Goal: Task Accomplishment & Management: Manage account settings

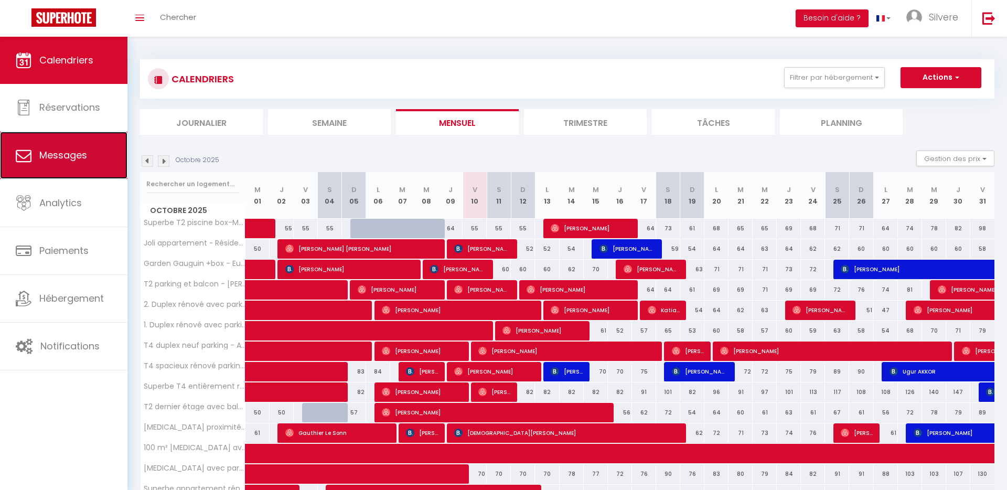
click at [63, 155] on span "Messages" at bounding box center [63, 154] width 48 height 13
select select "message"
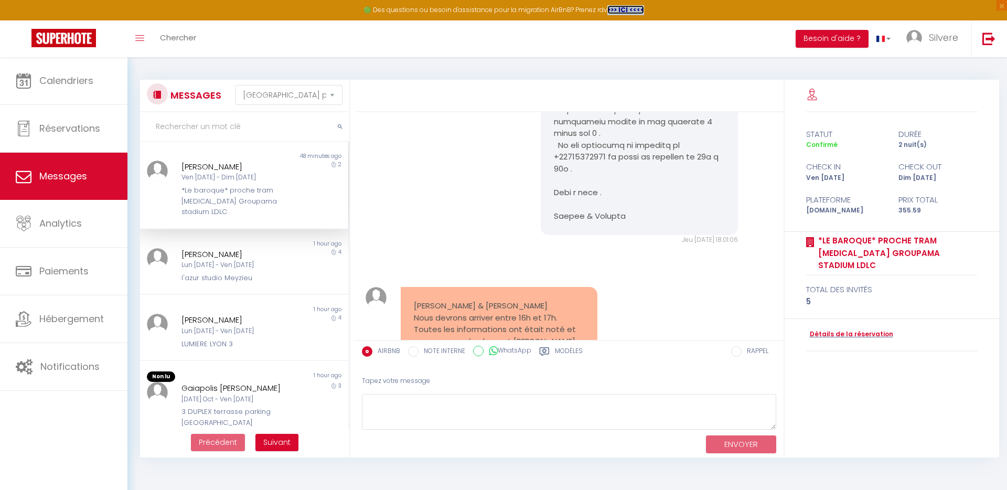
scroll to position [1247, 0]
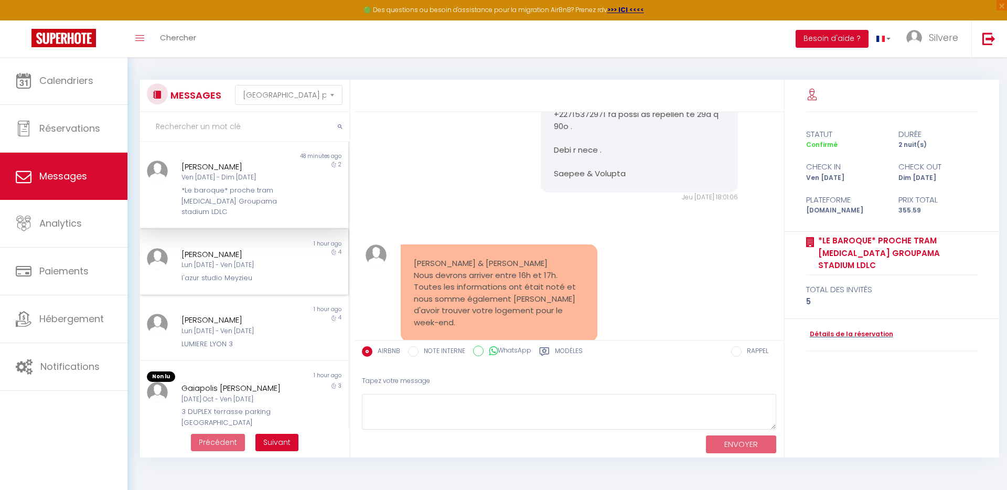
click at [265, 260] on div "Lun 06 Oct - Ven 10 Oct" at bounding box center [234, 265] width 107 height 10
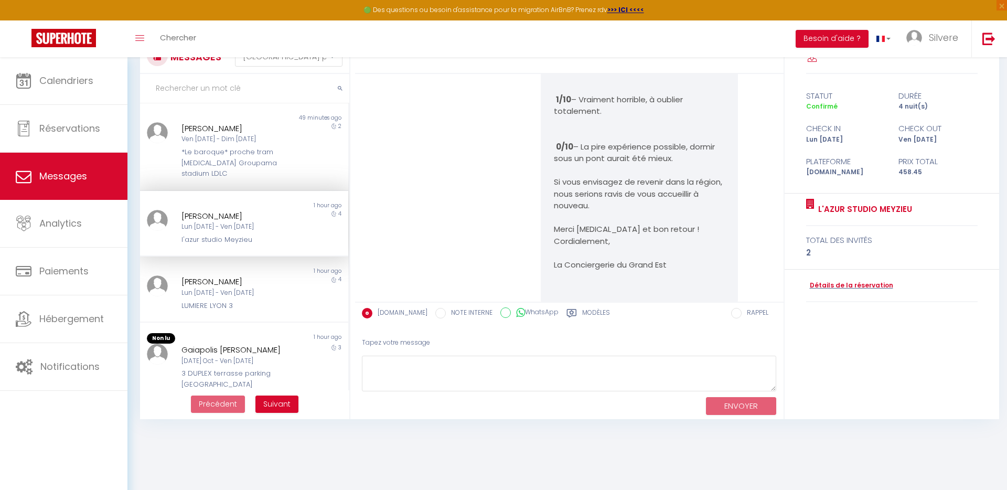
scroll to position [39, 0]
click at [268, 286] on div "Wendy Schuyten Lun 06 Oct - Ven 10 Oct LUMIERE LYON 3" at bounding box center [235, 292] width 121 height 36
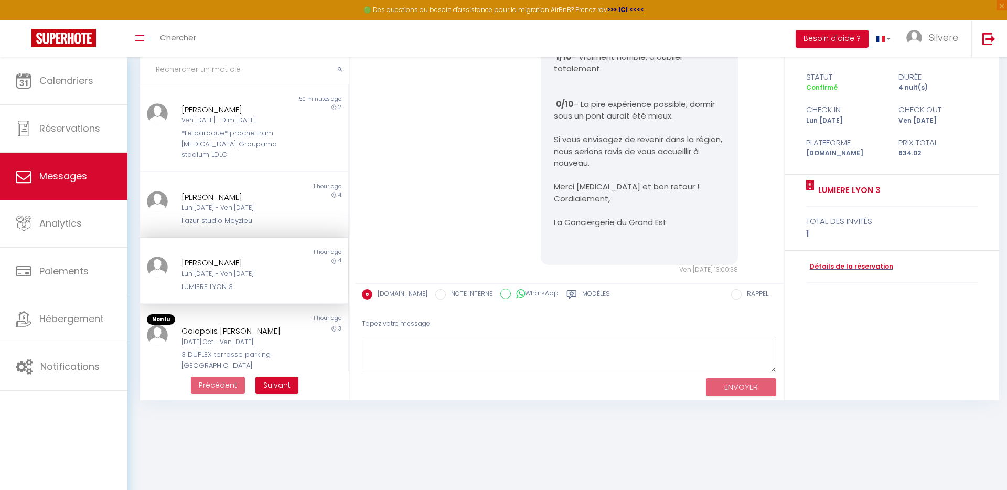
scroll to position [59, 0]
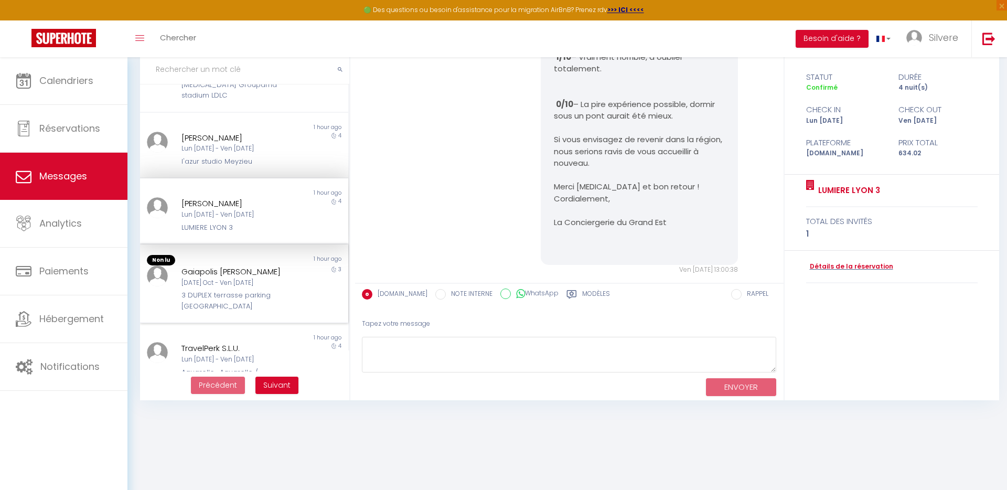
click at [254, 294] on div "3 DUPLEX terrasse parking [GEOGRAPHIC_DATA]" at bounding box center [234, 300] width 107 height 21
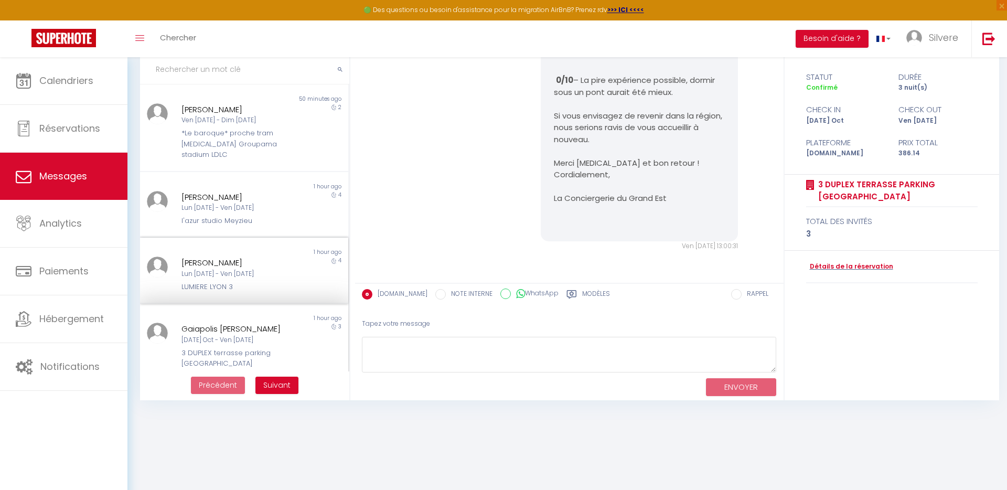
click at [303, 262] on div "4" at bounding box center [322, 274] width 52 height 36
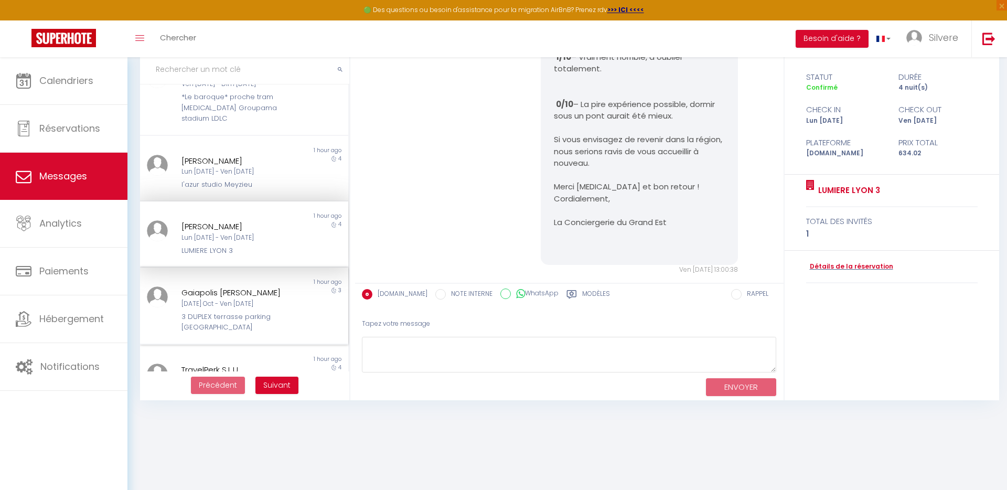
scroll to position [38, 0]
click at [290, 297] on div "Gaiapolis Dubois Arnaud Mar 07 Oct - Ven 10 Oct 3 DUPLEX terrasse parking Group…" at bounding box center [235, 308] width 121 height 46
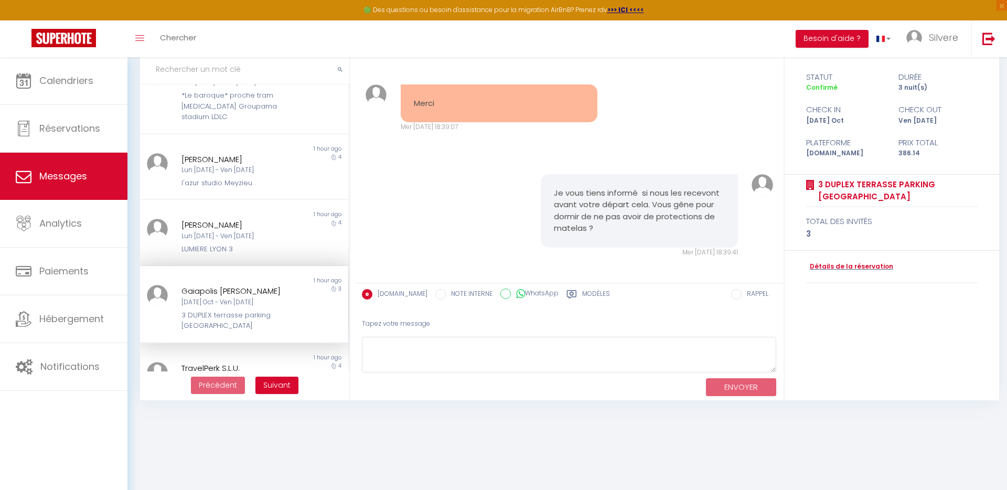
scroll to position [7159, 0]
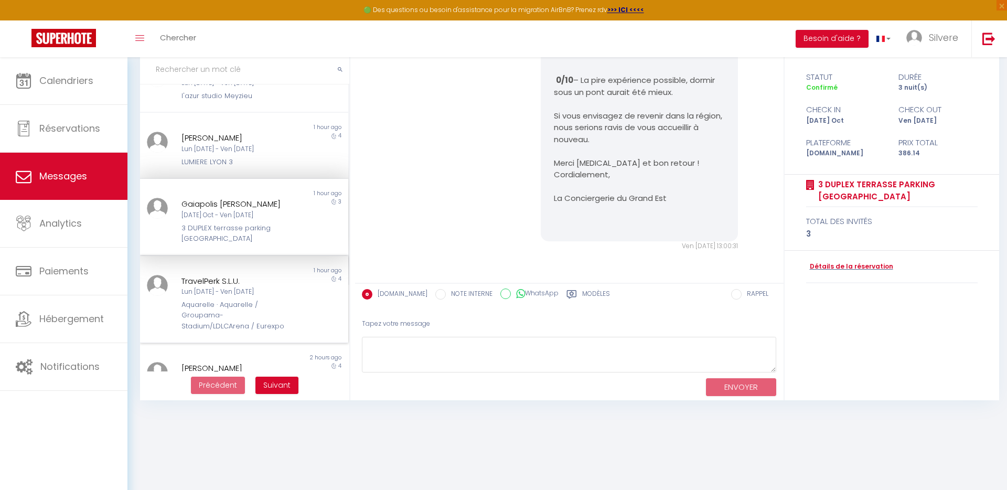
click at [282, 287] on div "Lun 06 Oct - Ven 10 Oct" at bounding box center [234, 292] width 107 height 10
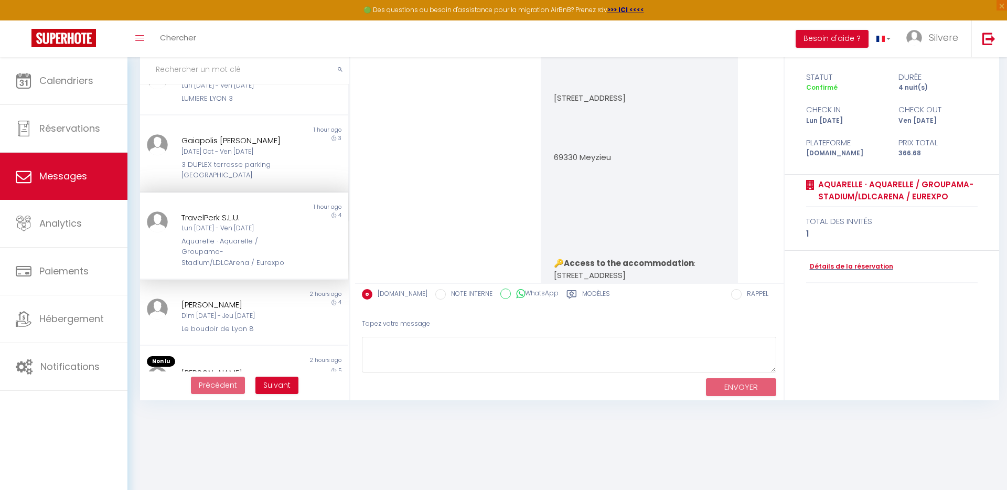
scroll to position [263, 0]
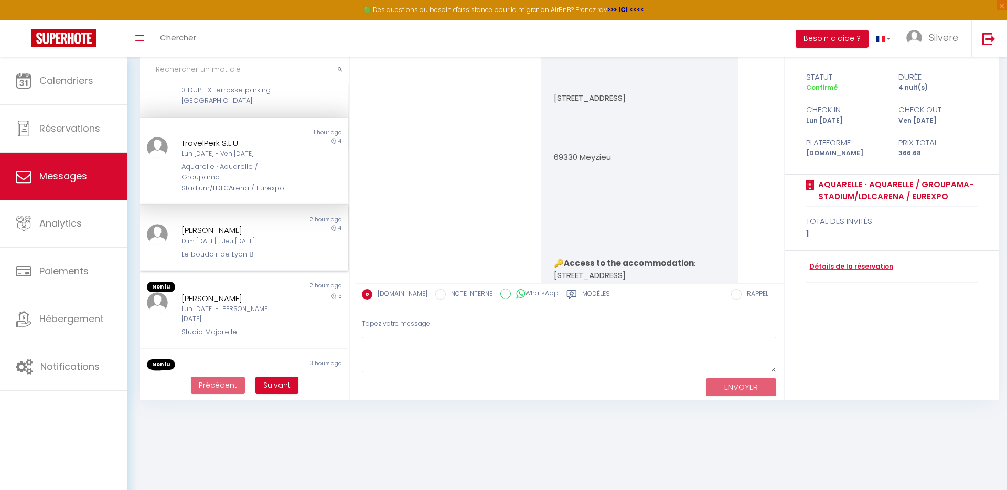
click at [236, 236] on div "Dim 12 Oct - Jeu 16 Oct" at bounding box center [234, 241] width 107 height 10
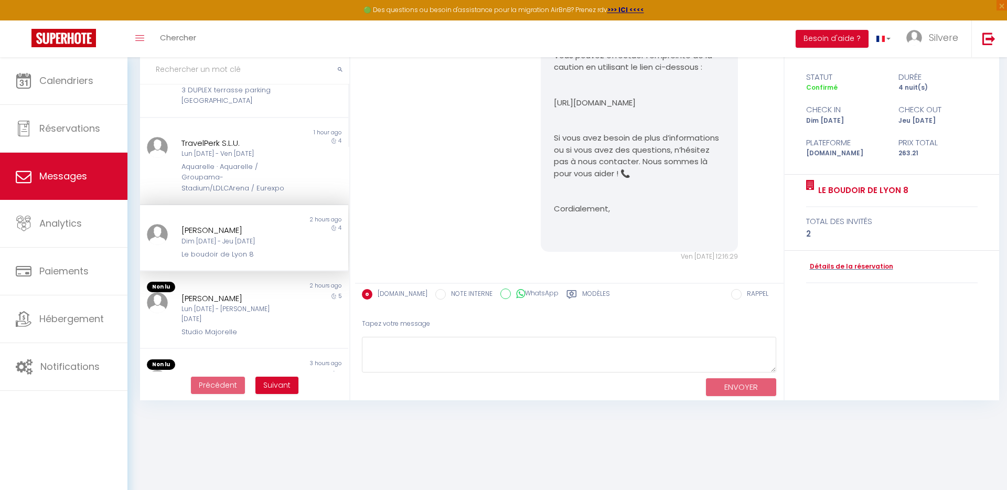
scroll to position [1790, 0]
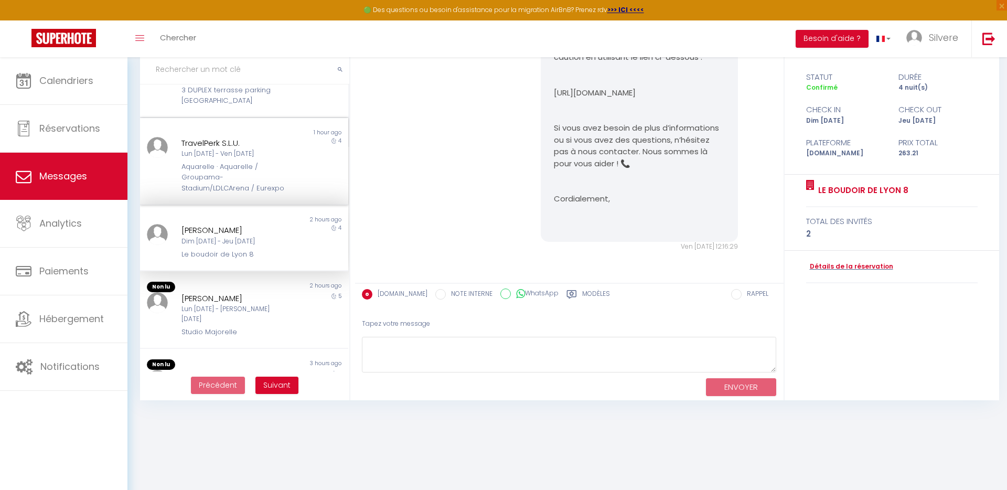
click at [270, 149] on div "Lun 06 Oct - Ven 10 Oct" at bounding box center [234, 154] width 107 height 10
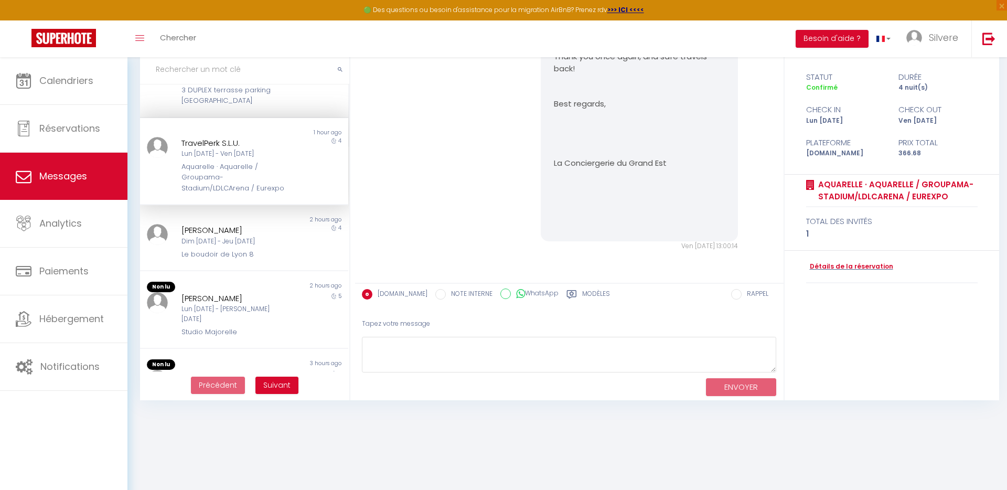
scroll to position [181, 0]
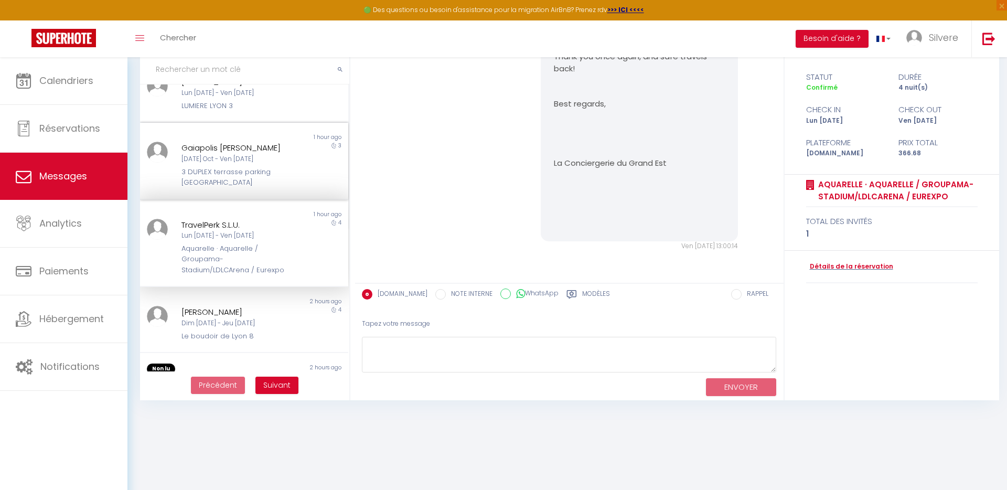
click at [281, 167] on div "3 DUPLEX terrasse parking [GEOGRAPHIC_DATA]" at bounding box center [234, 177] width 107 height 21
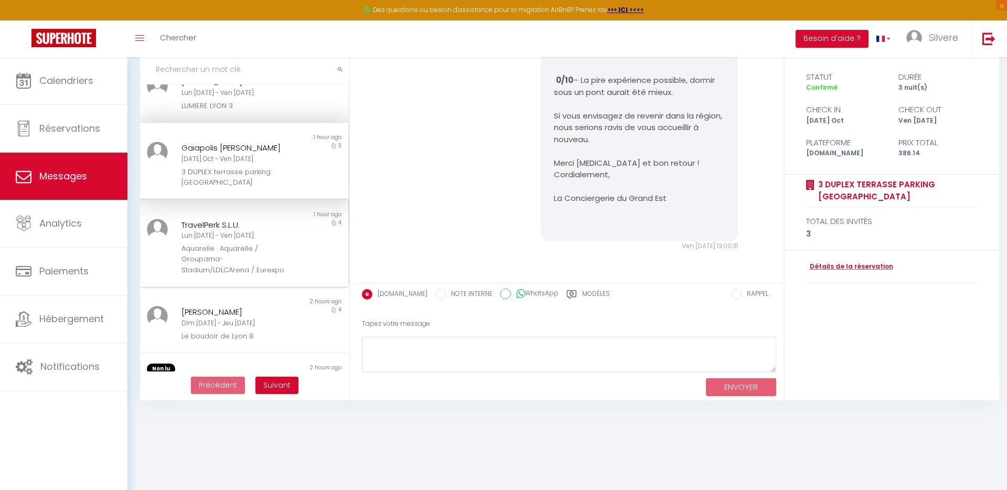
scroll to position [158, 0]
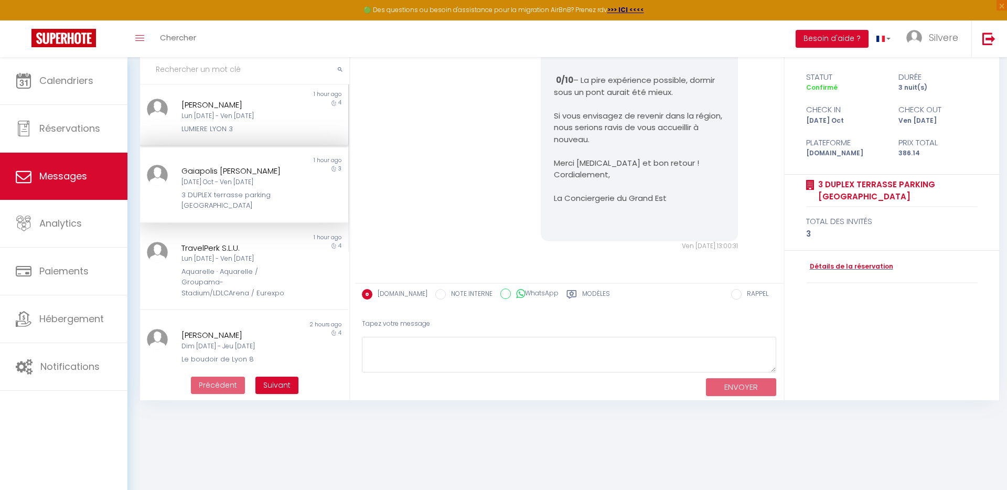
click at [212, 124] on div "LUMIERE LYON 3" at bounding box center [234, 129] width 107 height 10
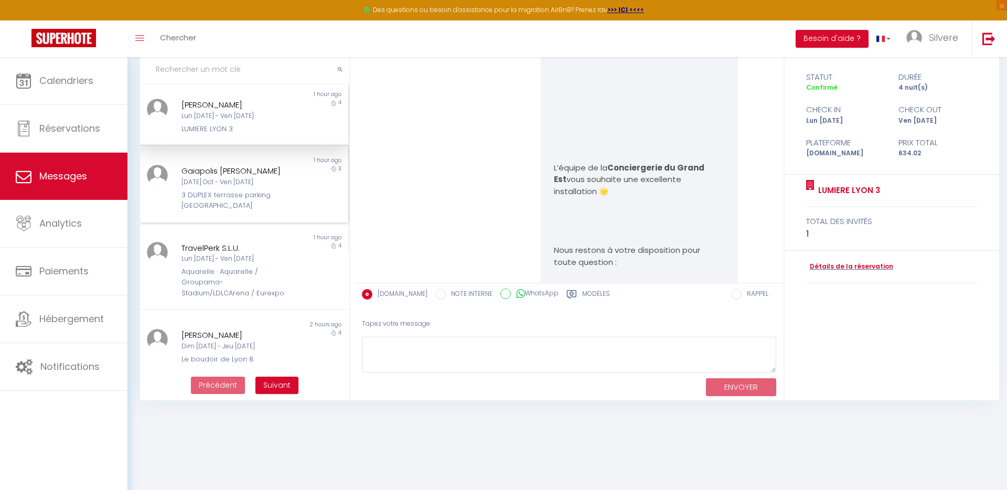
scroll to position [10127, 0]
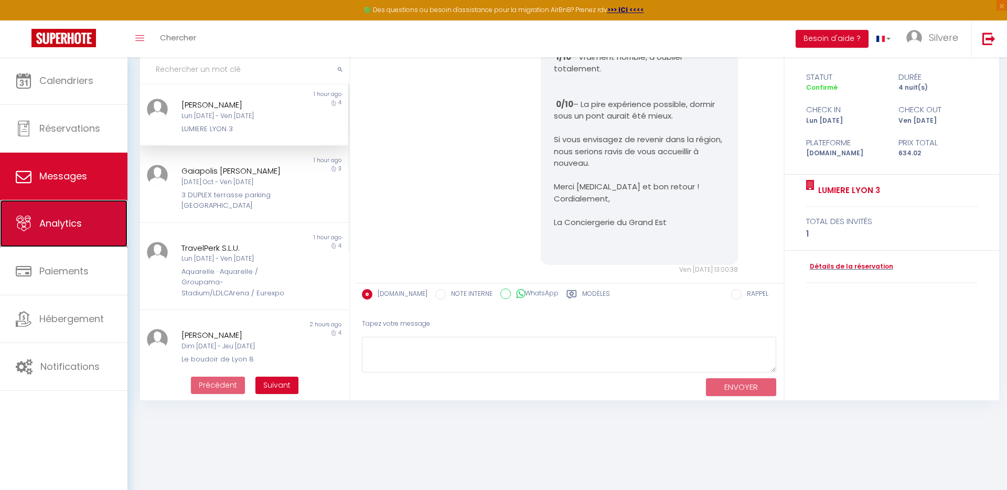
click at [84, 231] on link "Analytics" at bounding box center [63, 223] width 127 height 47
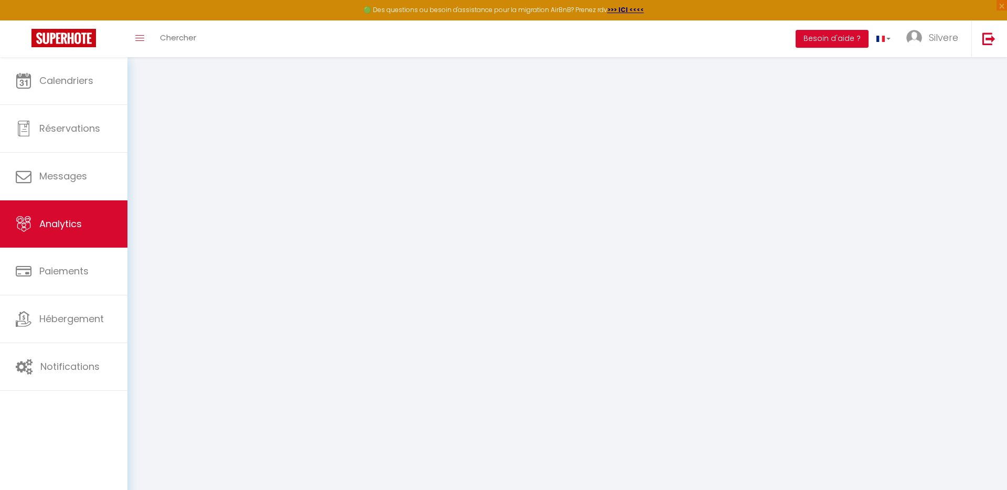
select select "2025"
select select "10"
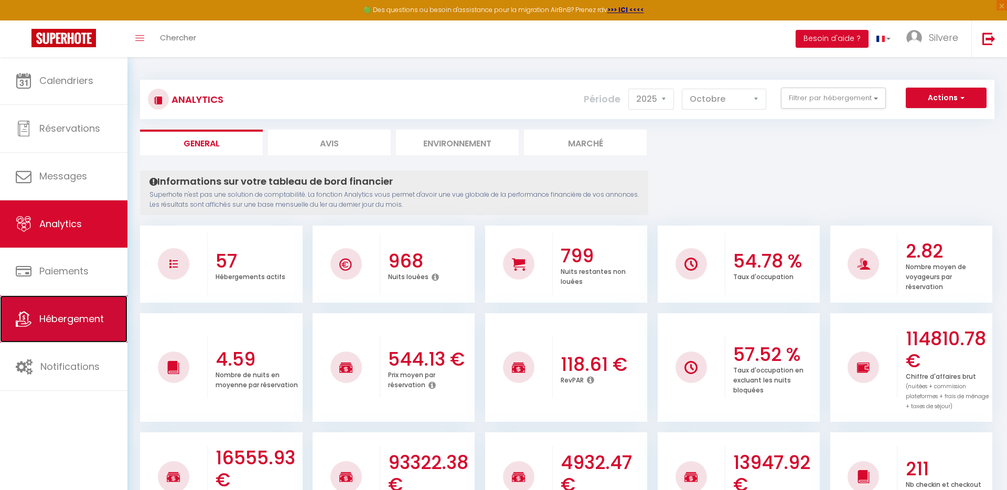
click at [74, 296] on link "Hébergement" at bounding box center [63, 318] width 127 height 47
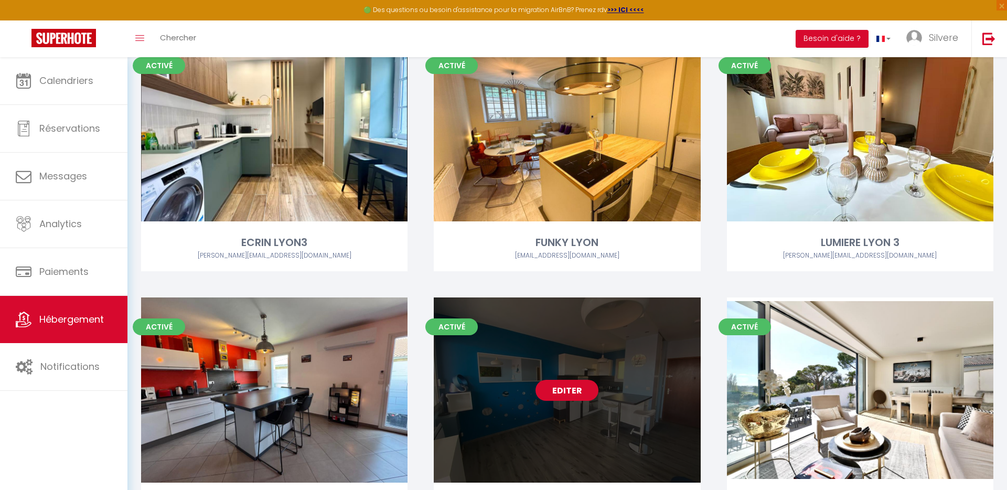
scroll to position [3753, 0]
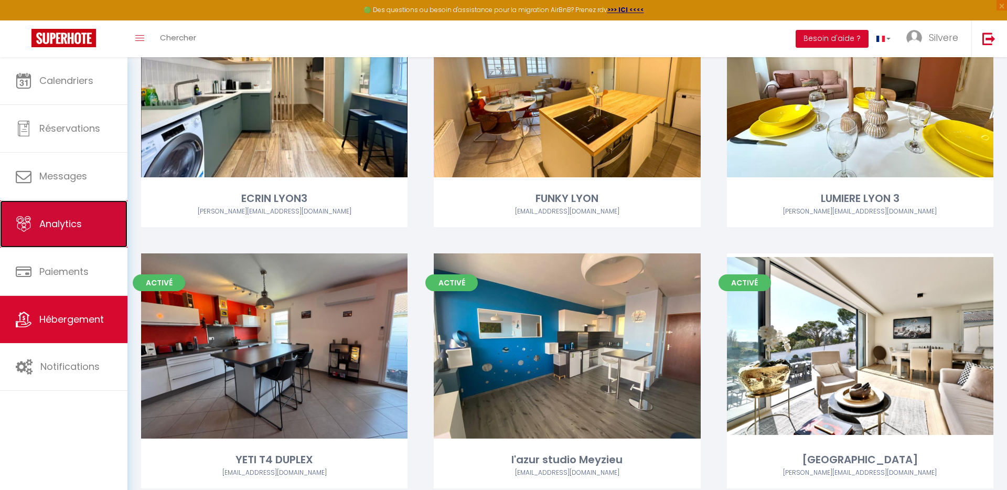
click at [45, 224] on span "Analytics" at bounding box center [60, 223] width 42 height 13
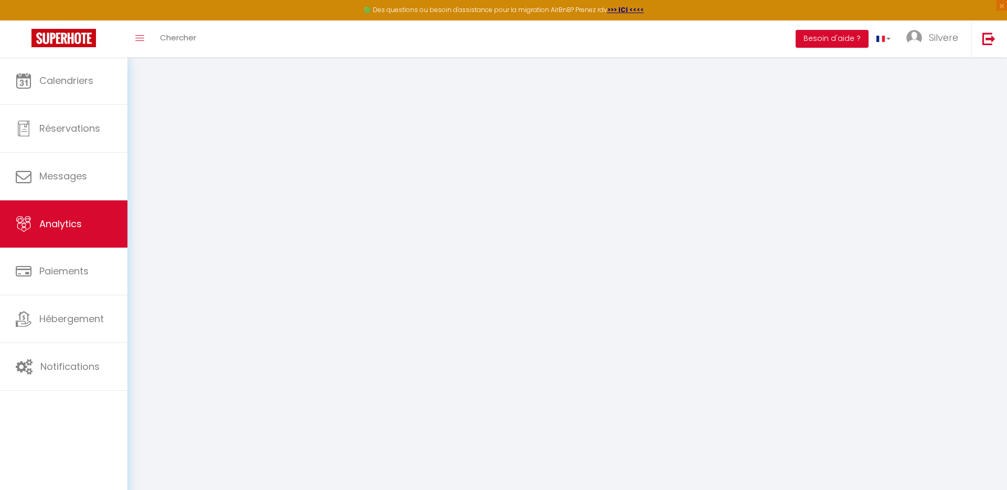
select select "2025"
select select "10"
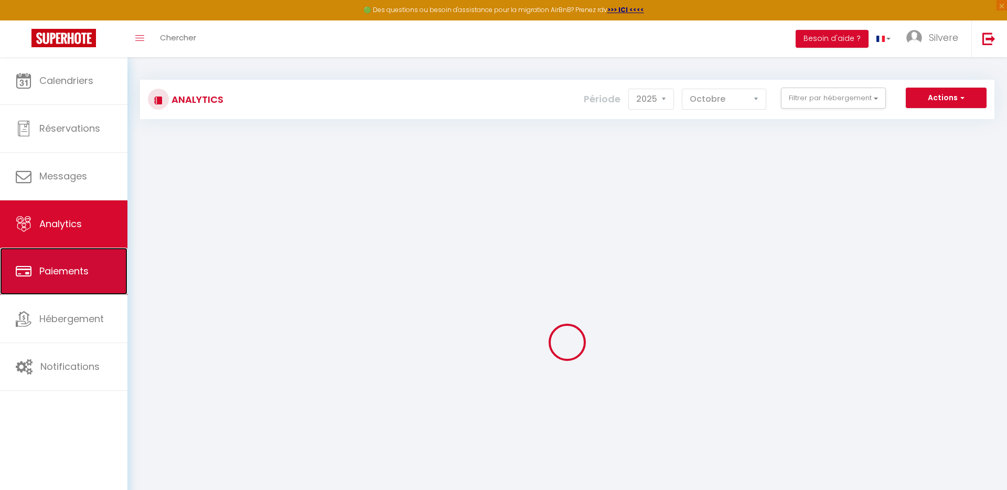
click at [58, 271] on span "Paiements" at bounding box center [63, 270] width 49 height 13
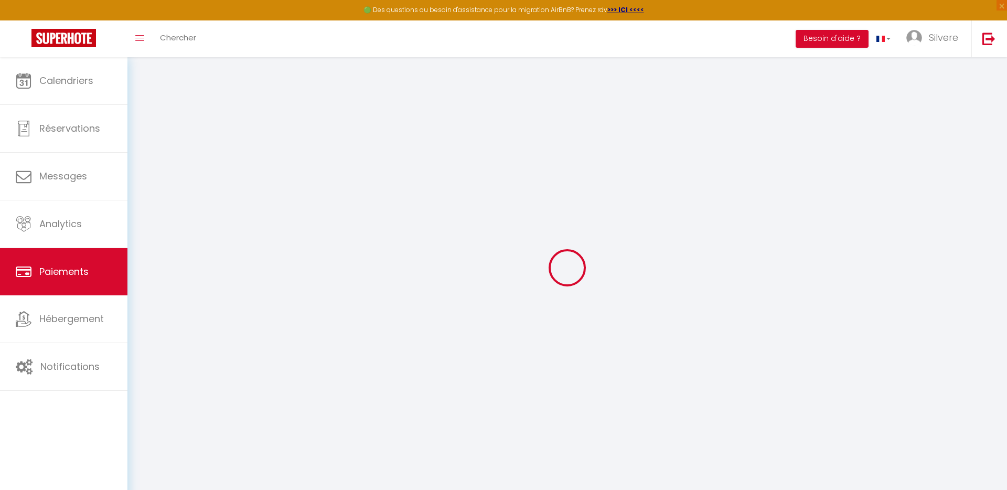
select select "2"
select select "0"
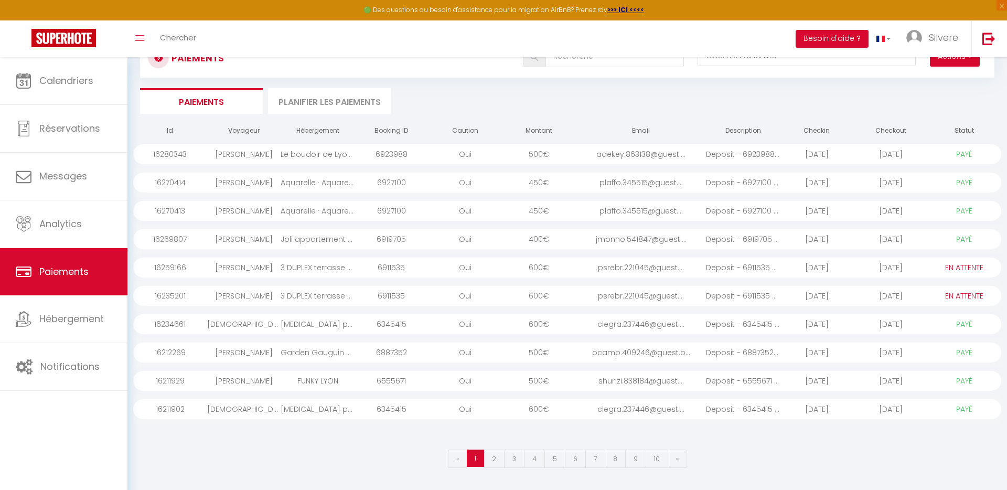
scroll to position [47, 0]
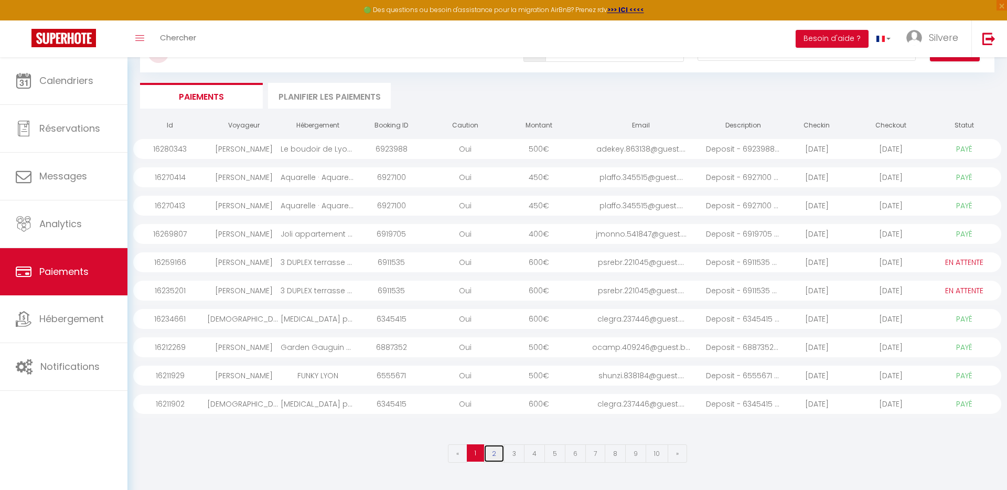
click at [494, 384] on link "2" at bounding box center [493, 453] width 21 height 18
click at [516, 384] on link "3" at bounding box center [514, 453] width 20 height 18
click at [543, 384] on link "4" at bounding box center [534, 453] width 21 height 18
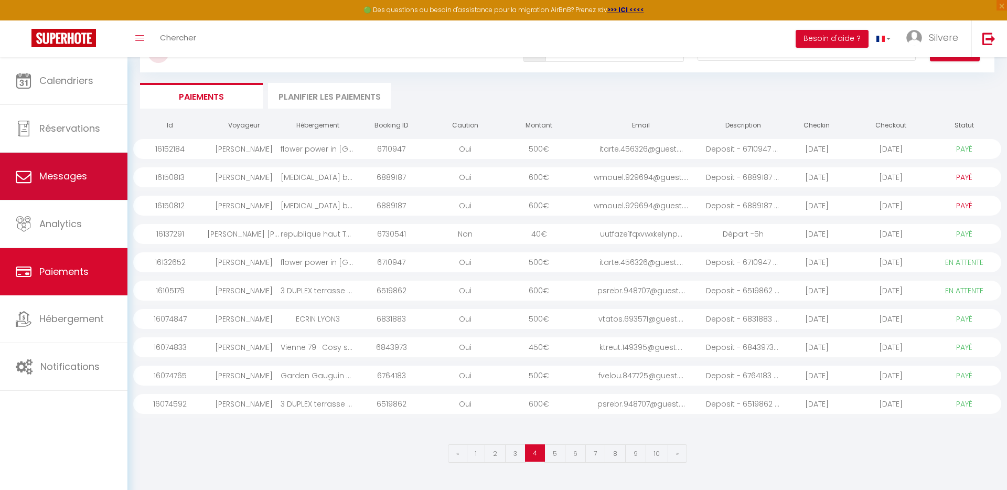
scroll to position [0, 0]
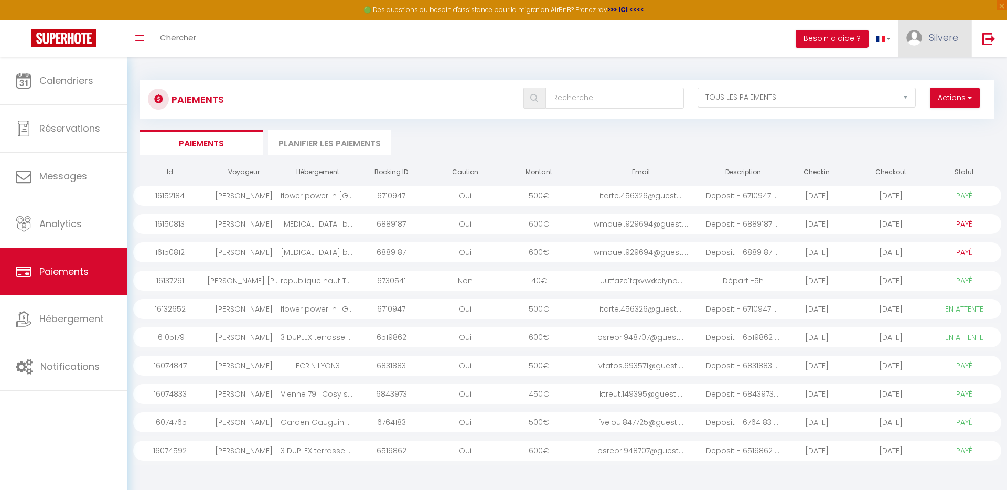
click at [792, 46] on link "Silvere" at bounding box center [934, 38] width 73 height 37
click at [792, 69] on link "Paramètres" at bounding box center [929, 73] width 78 height 18
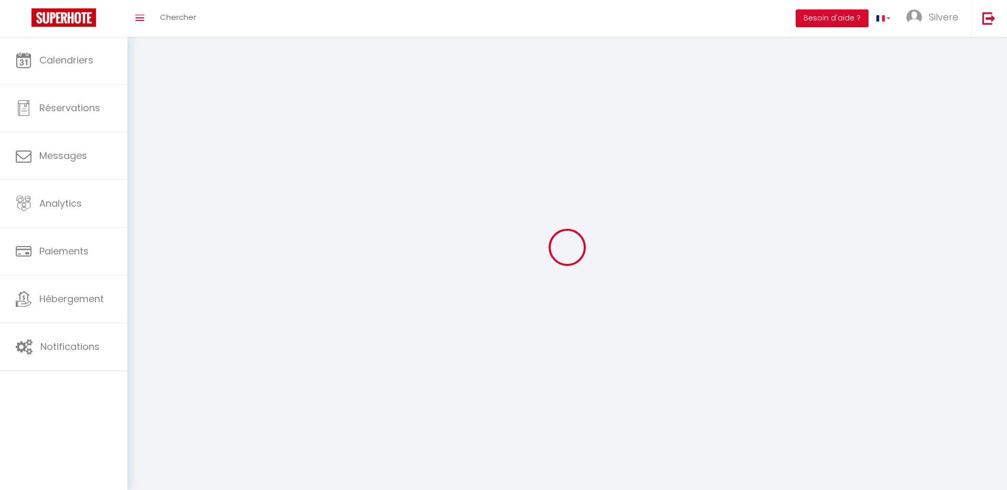
type input "Silvere"
type input "TORDJMAN"
type input "0769854138"
type input "[STREET_ADDRESS]"
type input "69570"
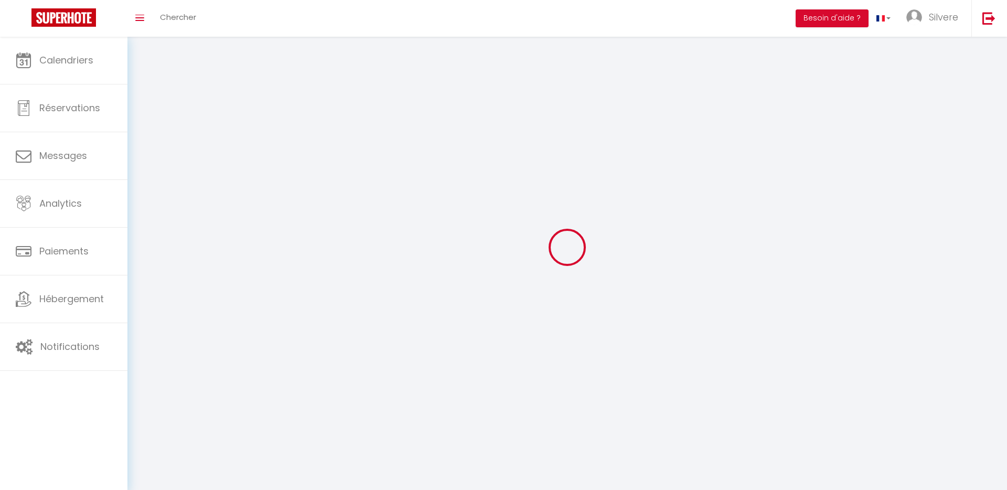
type input "DARDILLY"
type input "kDhy5JYxCEDSKq14qOTg2vK4N"
type input "OXgl52MSKDfMD3baA6VHC0OdV"
select select "28"
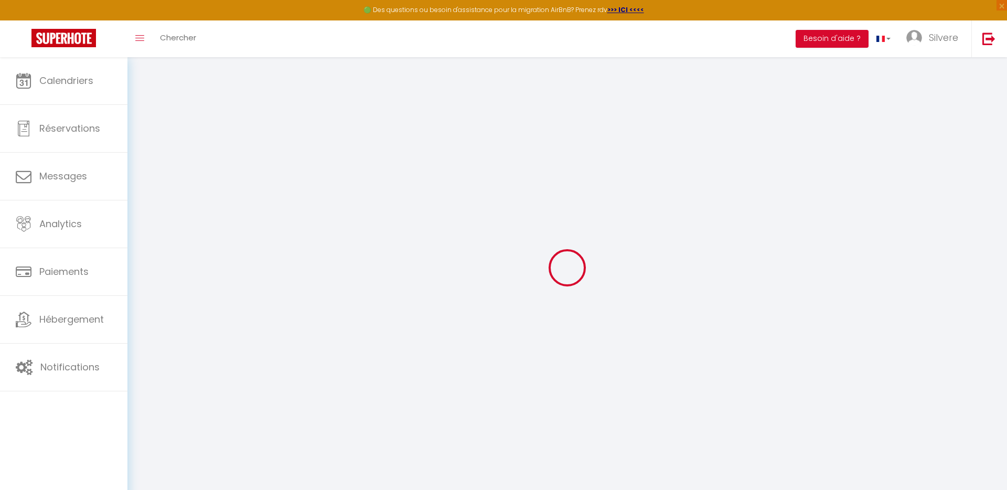
type input "kDhy5JYxCEDSKq14qOTg2vK4N"
type input "OXgl52MSKDfMD3baA6VHC0OdV"
type input "https://app.superhote.com/#/get-available-rentals/OXgl52MSKDfMD3baA6VHC0OdV"
select select "fr"
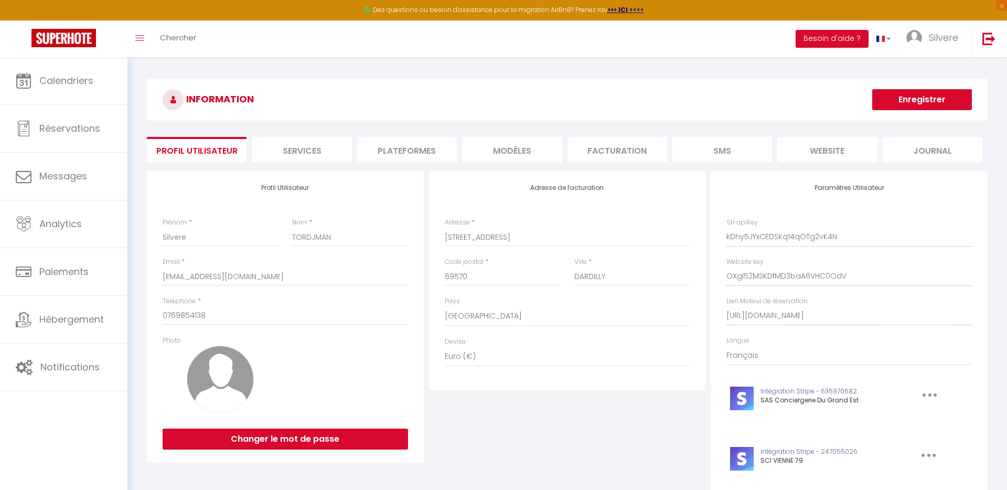
click at [792, 157] on li "website" at bounding box center [827, 150] width 100 height 26
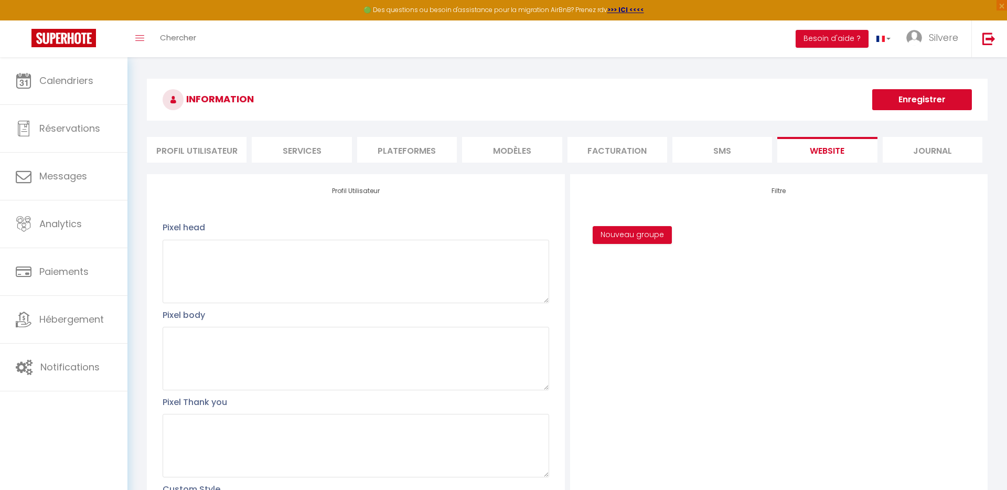
click at [792, 149] on li "Journal" at bounding box center [932, 150] width 100 height 26
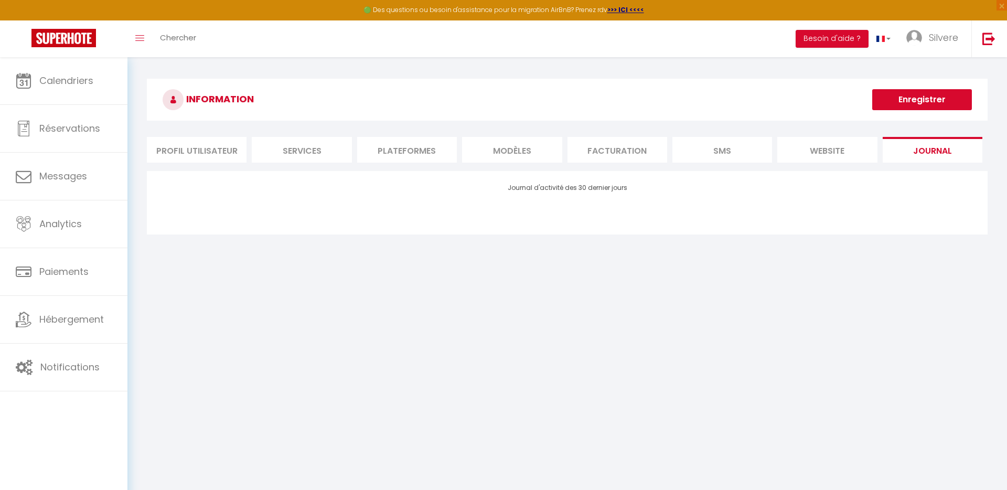
click at [525, 154] on li "MODÈLES" at bounding box center [512, 150] width 100 height 26
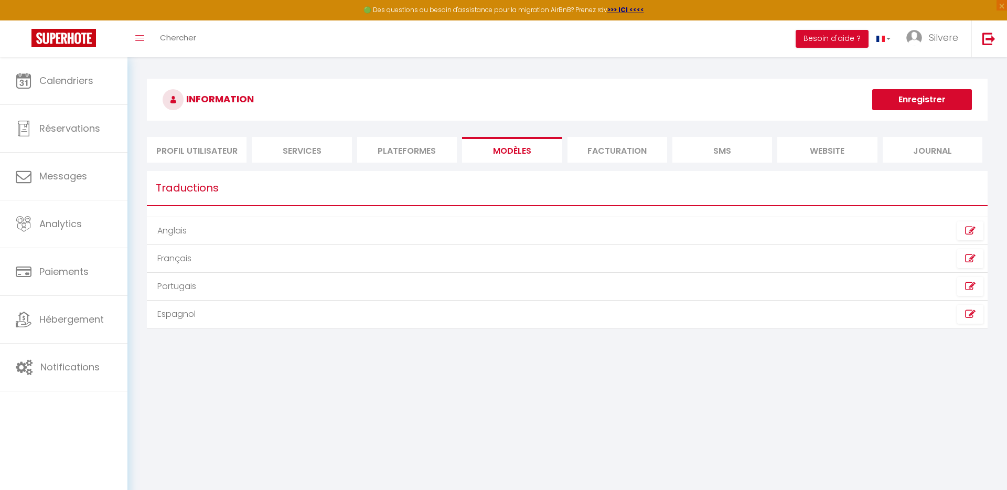
click at [412, 159] on li "Plateformes" at bounding box center [407, 150] width 100 height 26
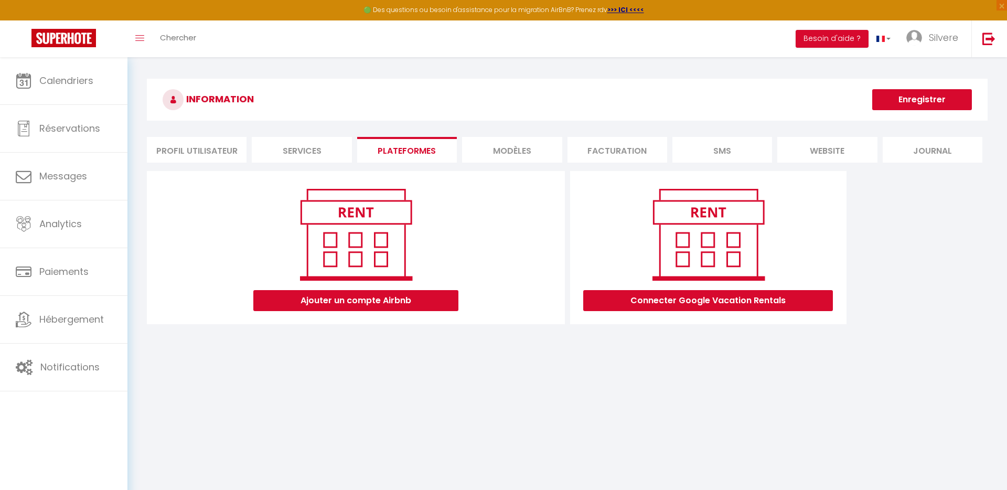
click at [317, 147] on li "Services" at bounding box center [302, 150] width 100 height 26
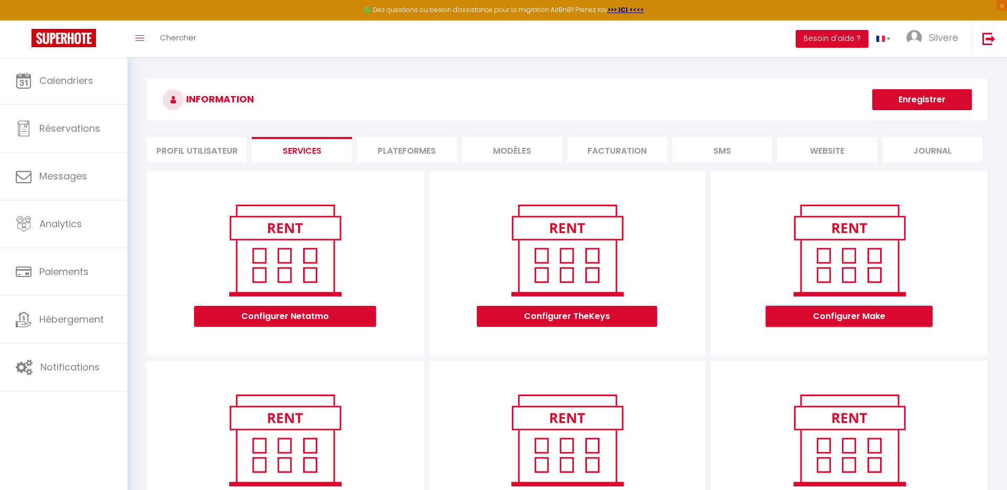
click at [792, 320] on button "Configurer Make" at bounding box center [849, 316] width 167 height 21
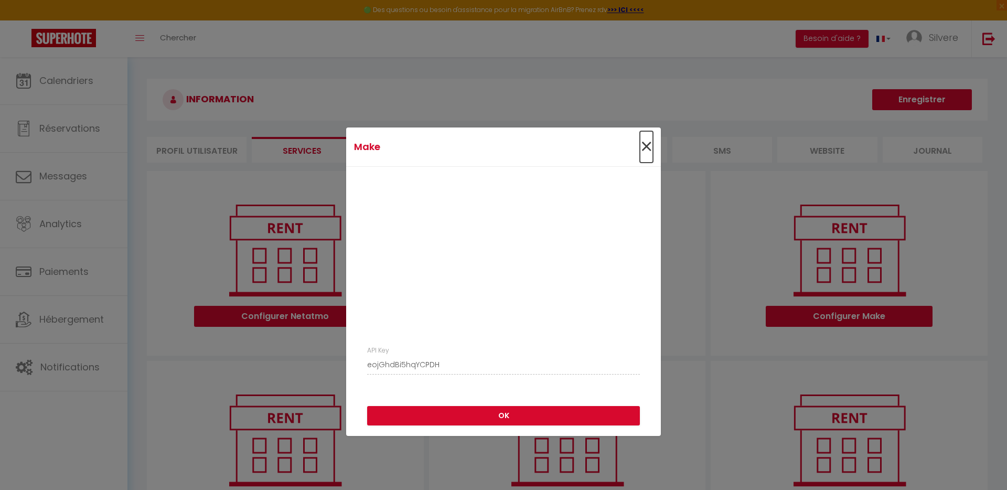
click at [644, 144] on span "×" at bounding box center [646, 146] width 13 height 31
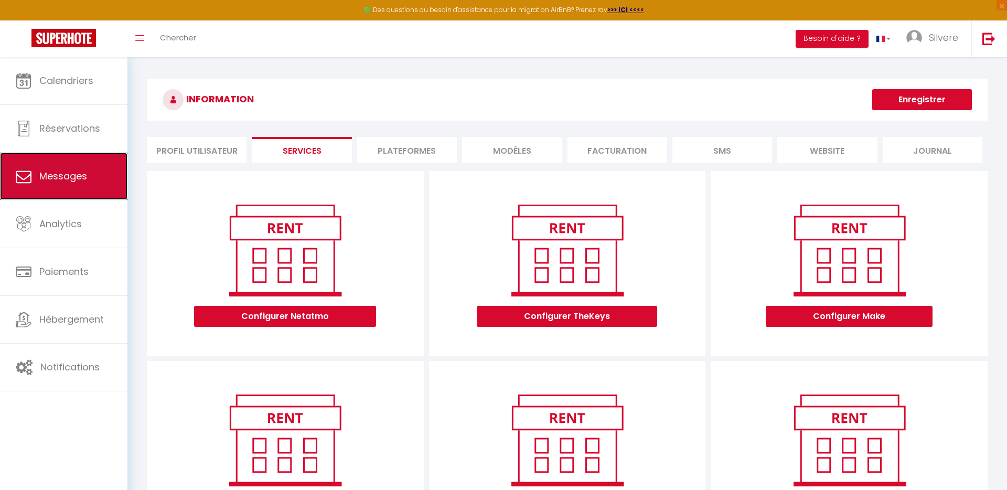
click at [74, 176] on span "Messages" at bounding box center [63, 175] width 48 height 13
select select "message"
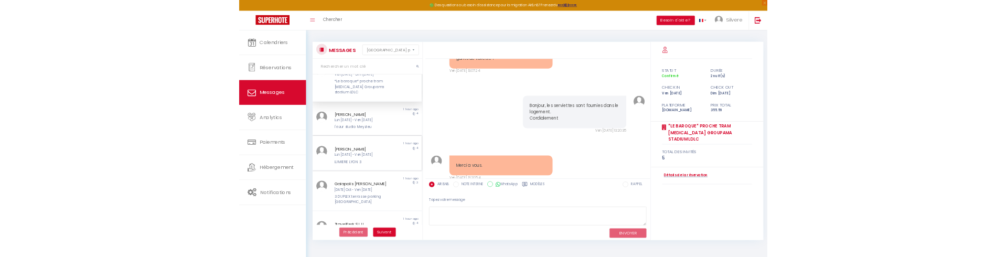
scroll to position [38, 0]
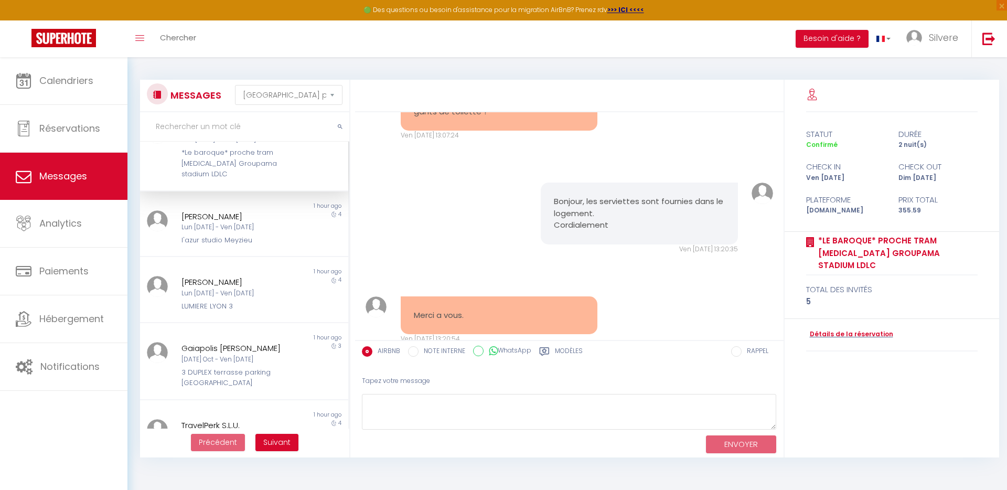
click at [363, 384] on div "MESSAGES Trier par date de réservation Trier par date de message Non lu 56 minu…" at bounding box center [566, 263] width 879 height 413
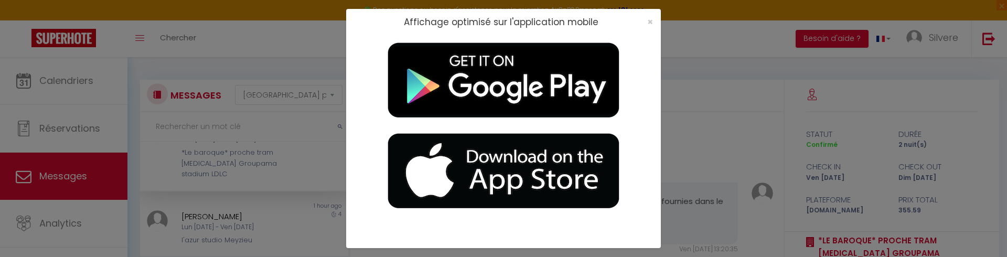
click at [262, 185] on div "Affichage optimisé sur l'application mobile ×" at bounding box center [503, 128] width 1007 height 257
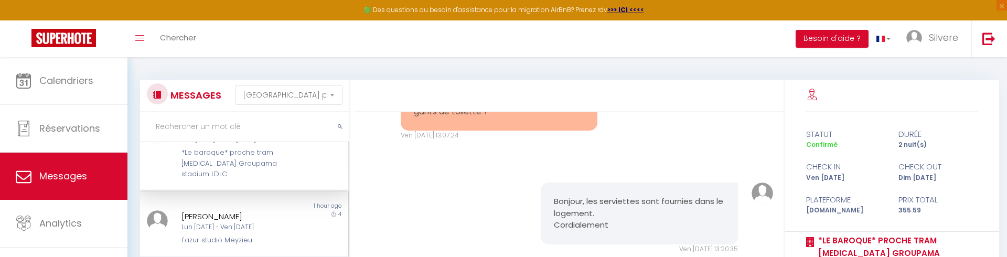
scroll to position [199, 0]
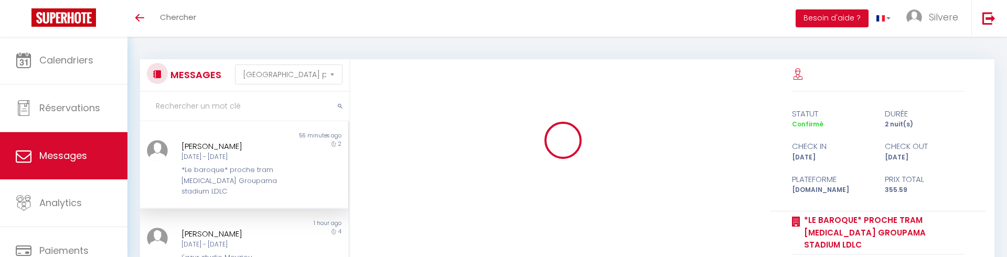
select select "message"
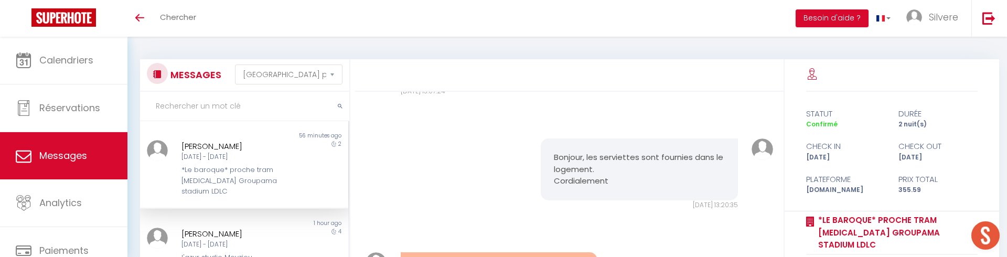
scroll to position [192, 0]
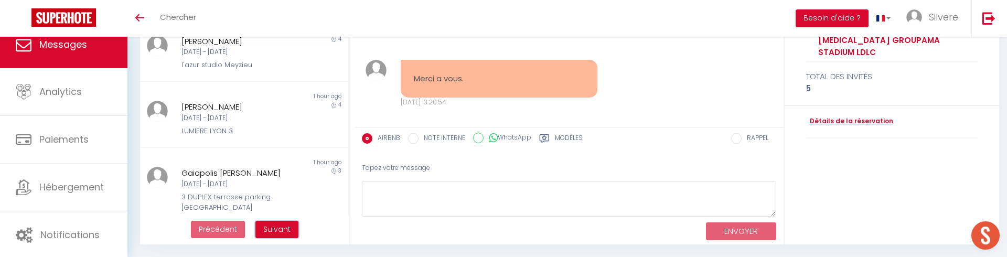
click at [284, 227] on span "Suivant" at bounding box center [276, 229] width 27 height 10
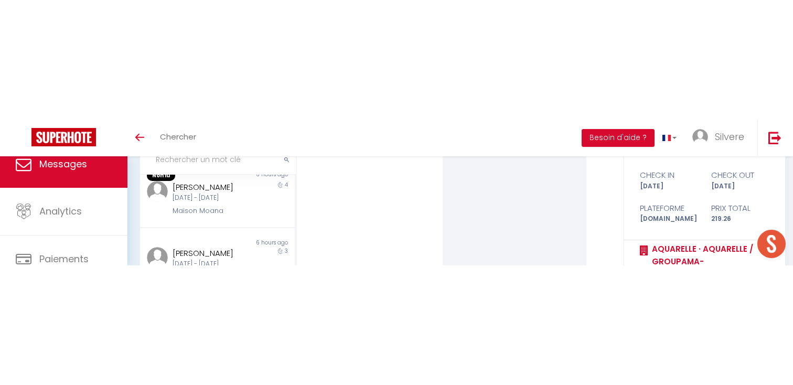
scroll to position [87, 0]
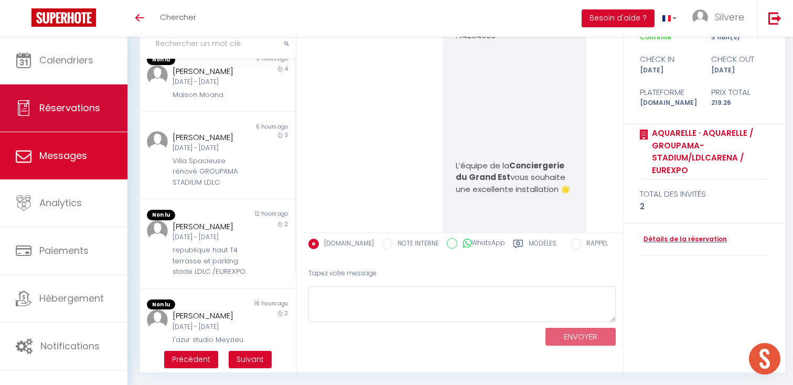
click at [74, 98] on link "Réservations" at bounding box center [63, 107] width 127 height 47
select select "not_cancelled"
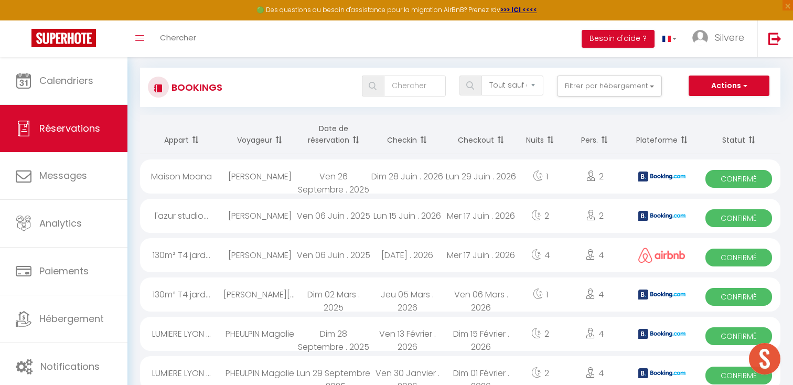
scroll to position [0, 0]
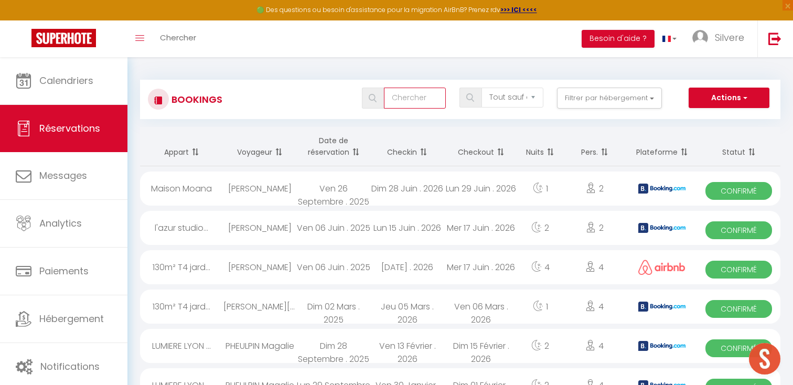
click at [400, 99] on input "text" at bounding box center [415, 98] width 62 height 21
click at [222, 198] on div "Maison Moana" at bounding box center [181, 188] width 83 height 34
select select "OK"
select select "KO"
select select "0"
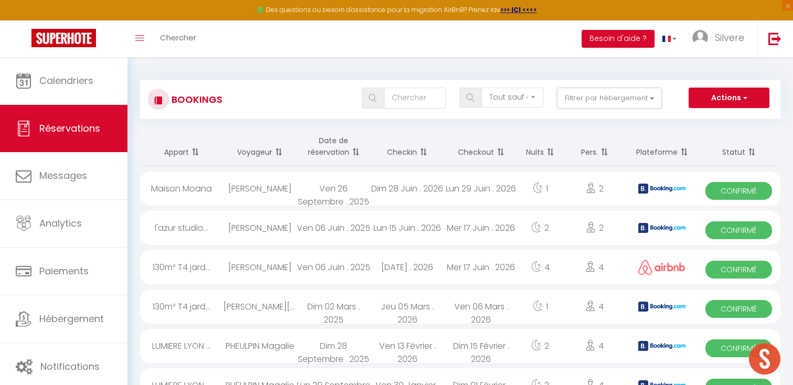
select select "0"
select select "1"
select select
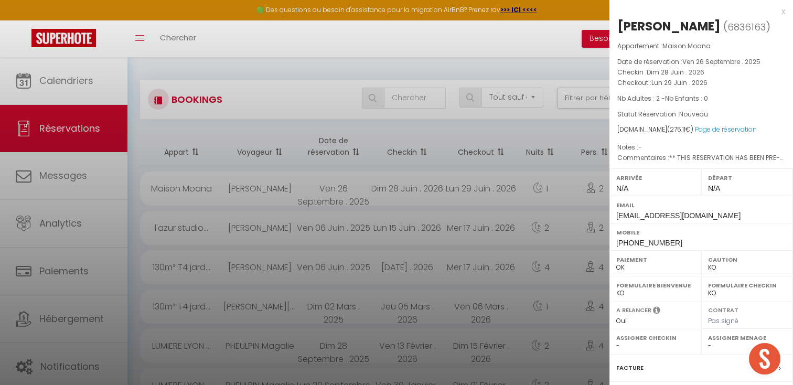
select select "42688"
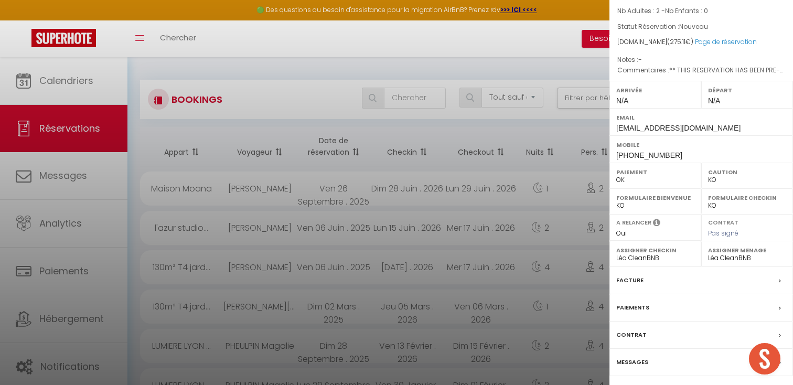
scroll to position [120, 0]
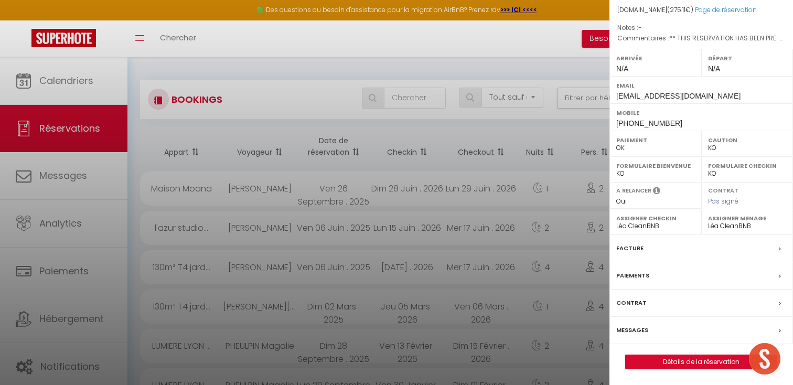
click at [646, 127] on span "[PHONE_NUMBER]" at bounding box center [649, 123] width 66 height 8
copy div "[PHONE_NUMBER]"
click at [471, 62] on div at bounding box center [396, 192] width 793 height 385
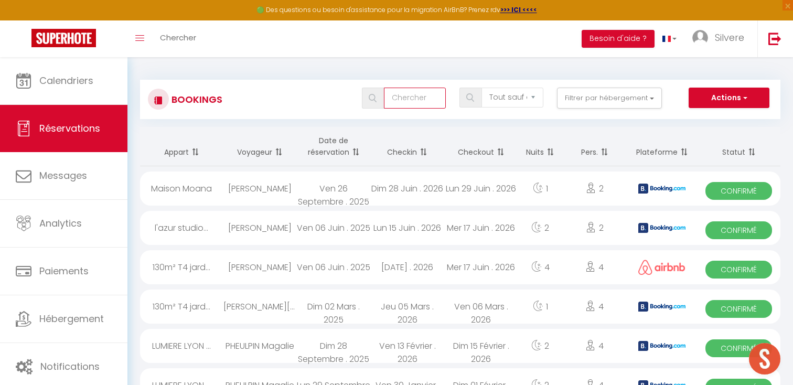
click at [417, 102] on input "text" at bounding box center [415, 98] width 62 height 21
paste input "[PHONE_NUMBER]"
type input "[PHONE_NUMBER]"
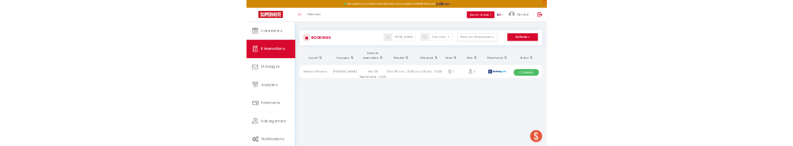
scroll to position [0, 0]
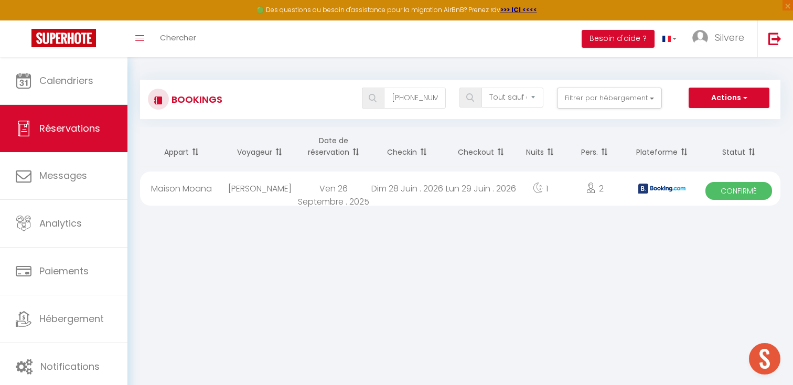
click at [246, 199] on div "[PERSON_NAME]" at bounding box center [259, 188] width 73 height 34
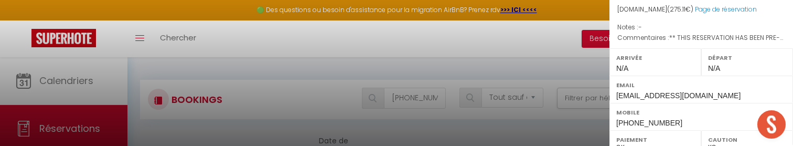
click at [415, 117] on div at bounding box center [396, 73] width 793 height 146
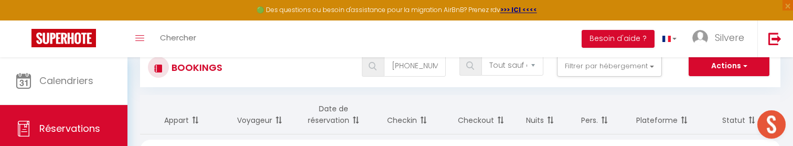
scroll to position [78, 0]
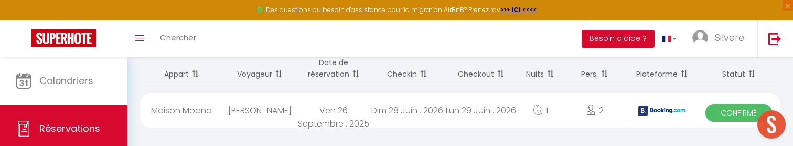
click at [309, 112] on div "Ven 26 Septembre . 2025" at bounding box center [333, 110] width 73 height 34
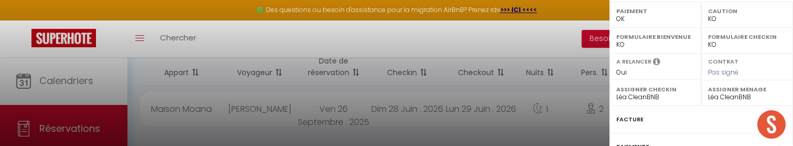
scroll to position [375, 0]
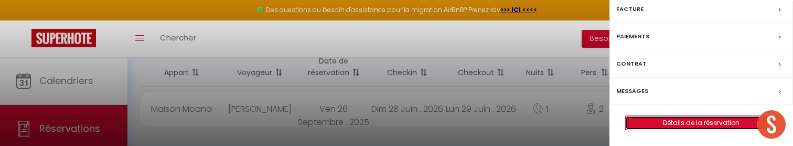
click at [716, 121] on link "Détails de la réservation" at bounding box center [701, 123] width 151 height 14
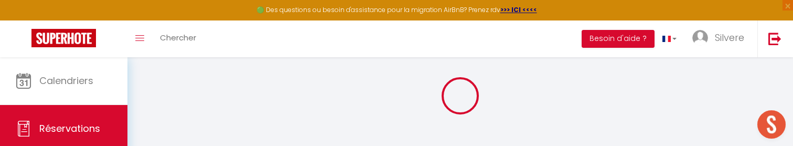
type input "[PERSON_NAME]"
type input "Simoni"
type input "[EMAIL_ADDRESS][DOMAIN_NAME]"
type input "[PHONE_NUMBER]"
type input "."
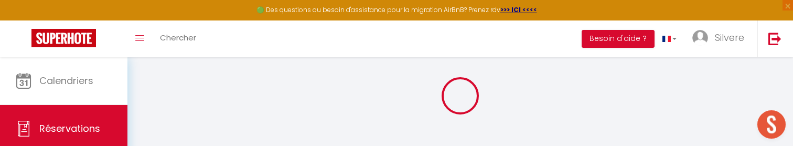
select select "FR"
type input "39.93"
type input "3.85"
select select "71326"
select select "1"
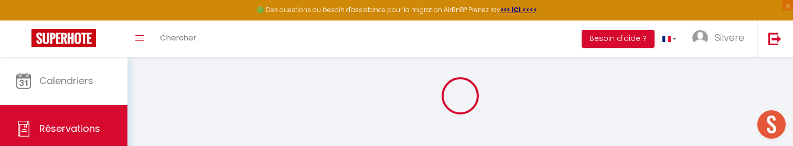
select select
type input "2"
select select "12"
select select
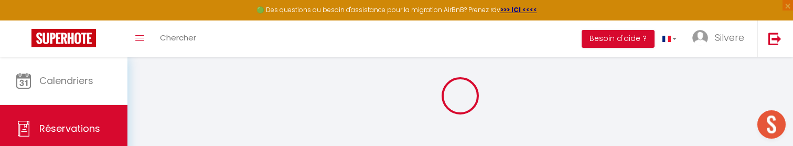
type input "178.2"
checkbox input "false"
type input "0"
select select "2"
type input "75"
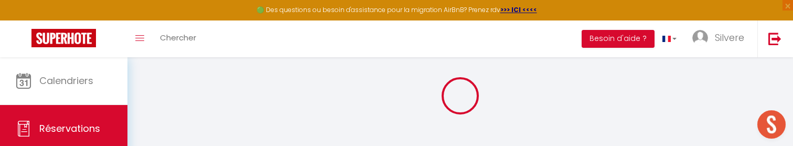
type input "0"
select select
select select "14"
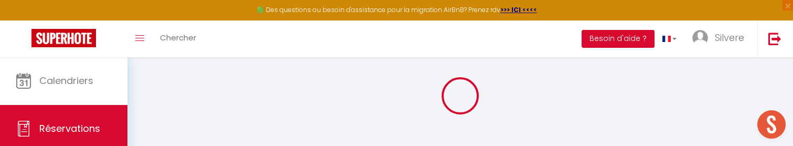
checkbox input "false"
select select
checkbox input "false"
select select
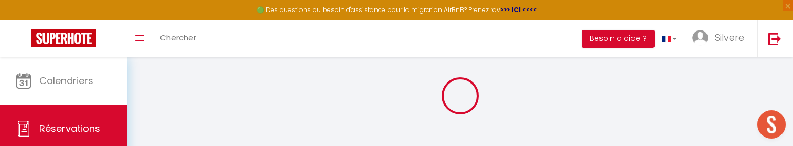
select select
checkbox input "false"
type textarea "** THIS RESERVATION HAS BEEN PRE-PAID ** BOOKING NOTE : Payment charge is EUR 3…"
type input "88"
type input "8.91"
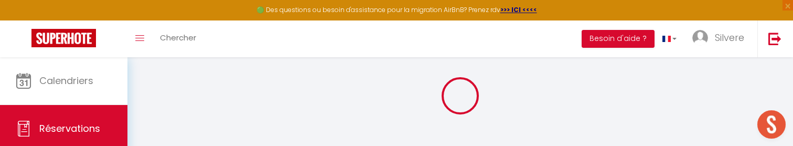
select select
checkbox input "false"
select select
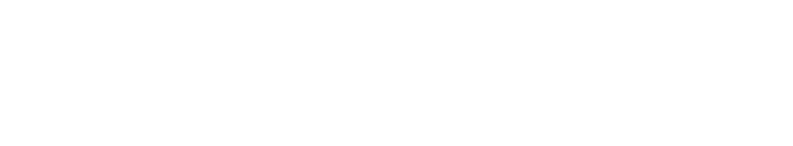
select select
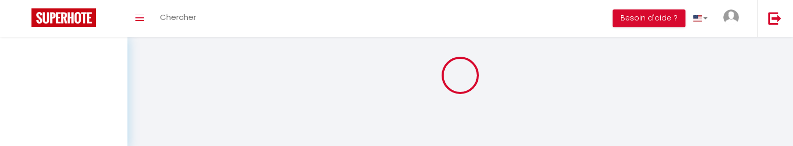
select select
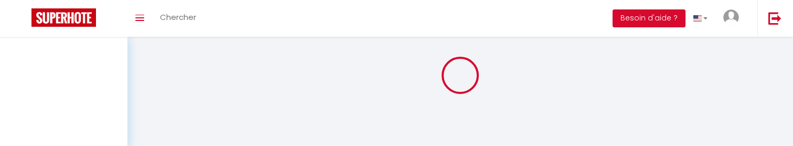
select select
checkbox input "false"
select select
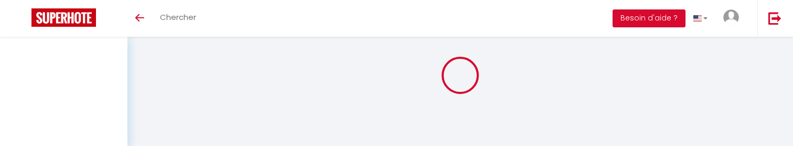
select select
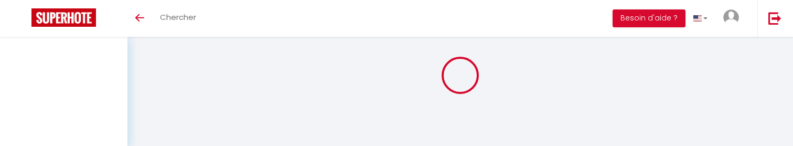
checkbox input "false"
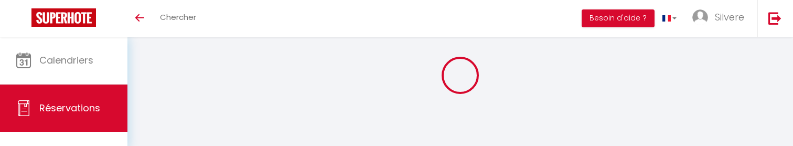
select select
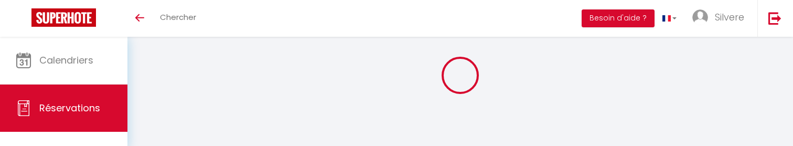
select select
checkbox input "false"
select select
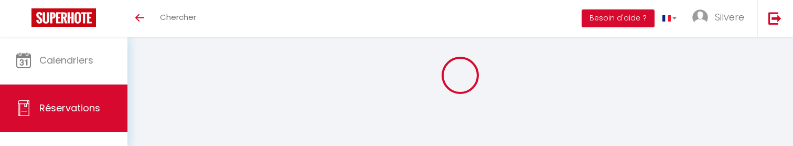
select select
checkbox input "false"
select select
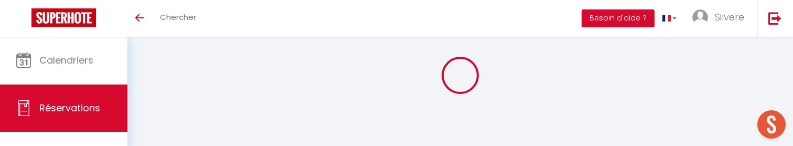
type input "[PERSON_NAME]"
type input "Simoni"
type input "[EMAIL_ADDRESS][DOMAIN_NAME]"
type input "[PHONE_NUMBER]"
type input "."
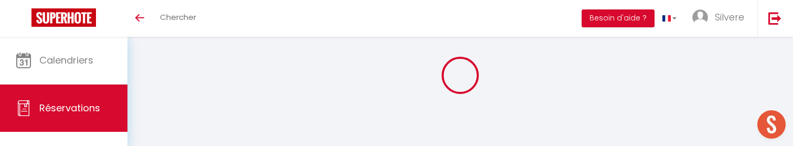
select select "FR"
type input "39.93"
type input "3.85"
select select "71326"
select select "1"
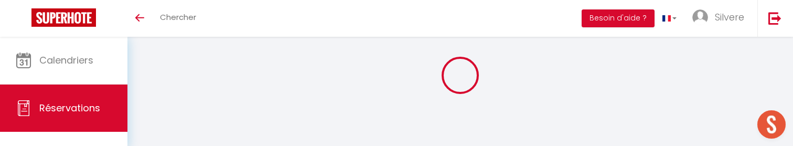
select select
type input "2"
select select "12"
select select
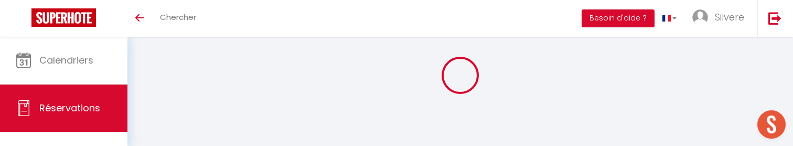
type input "178.2"
checkbox input "false"
type input "0"
select select "2"
type input "75"
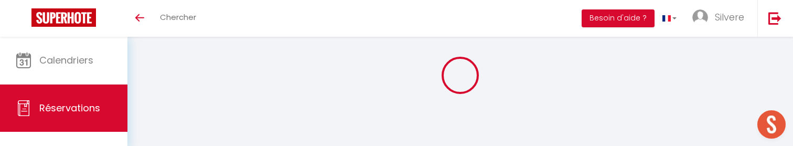
type input "0"
select select
select select "14"
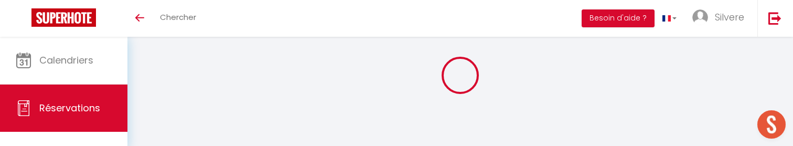
checkbox input "false"
select select
checkbox input "false"
select select
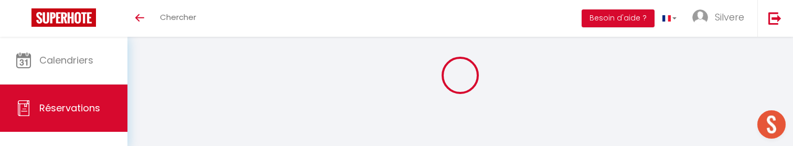
select select
checkbox input "false"
select select
checkbox input "false"
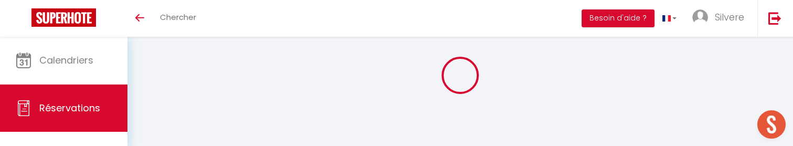
type textarea "** THIS RESERVATION HAS BEEN PRE-PAID ** BOOKING NOTE : Payment charge is EUR 3…"
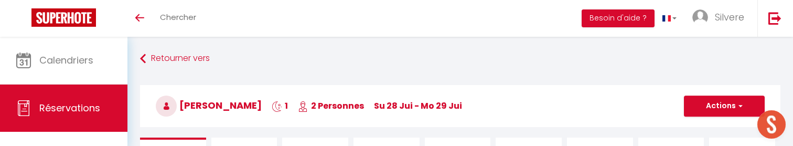
type input "88"
type input "8.91"
select select
checkbox input "false"
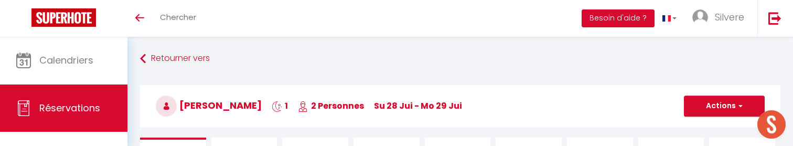
select select
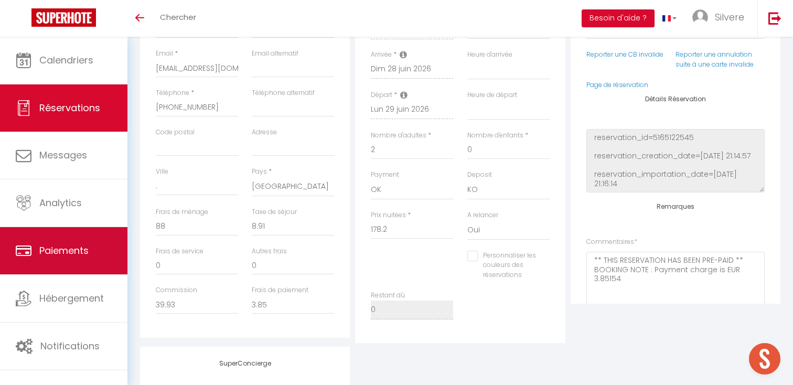
scroll to position [211, 0]
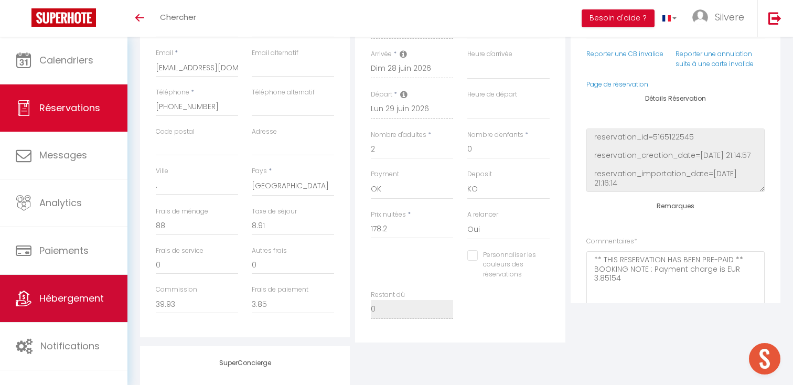
click at [47, 145] on span "Hébergement" at bounding box center [71, 298] width 64 height 13
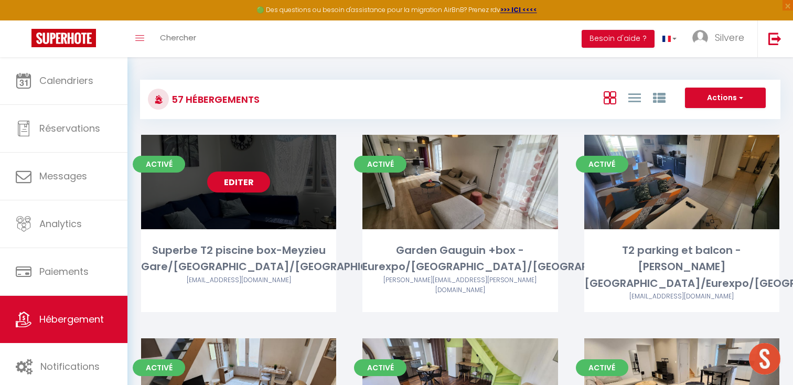
click at [239, 145] on link "Editer" at bounding box center [238, 181] width 63 height 21
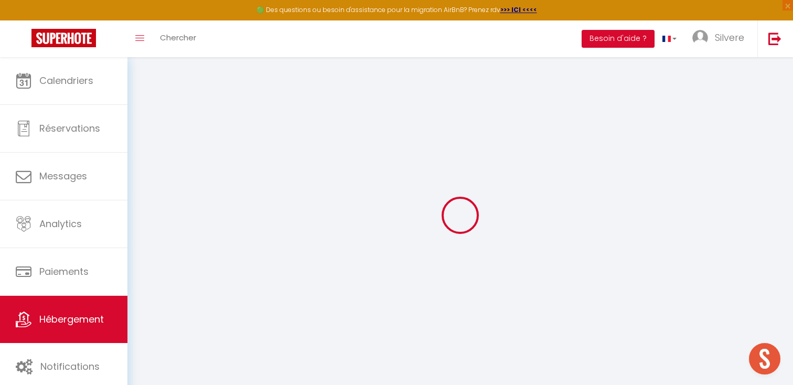
select select "34071"
select select
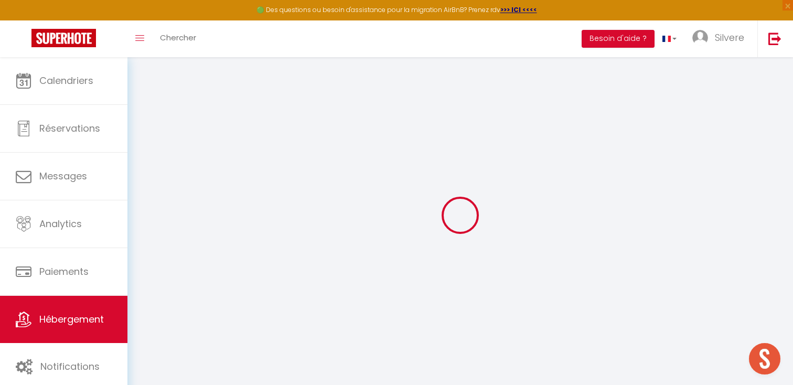
select select
checkbox input "false"
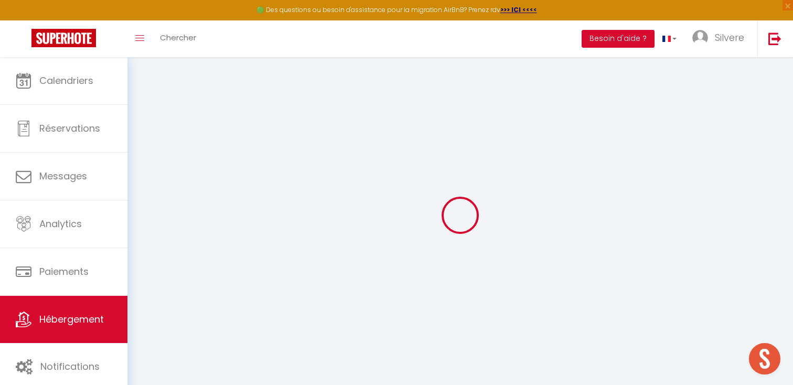
checkbox input "false"
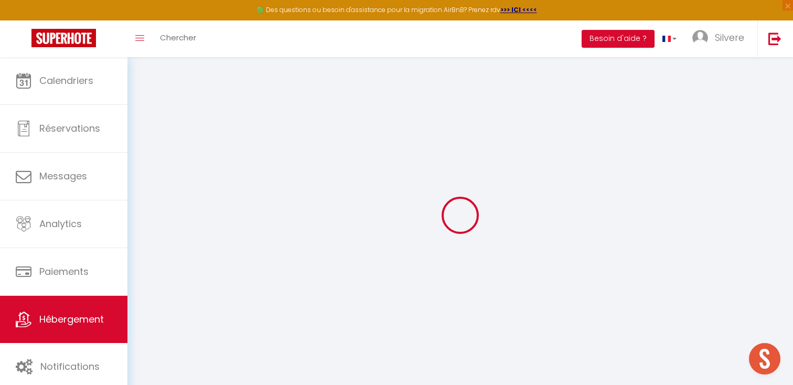
select select "15:00"
select select "22:00"
select select "11:00"
select select "30"
select select "120"
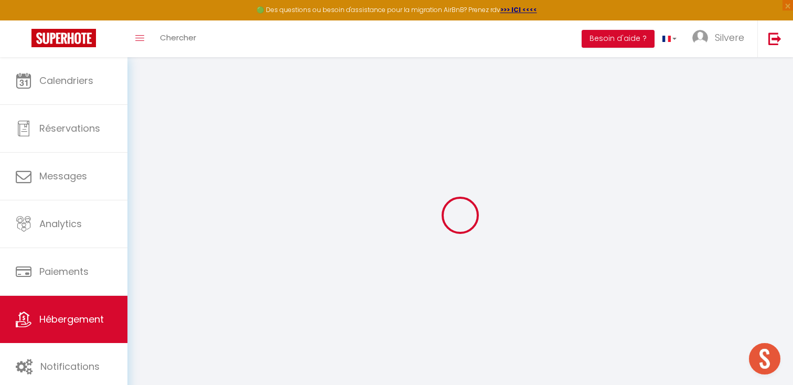
checkbox input "false"
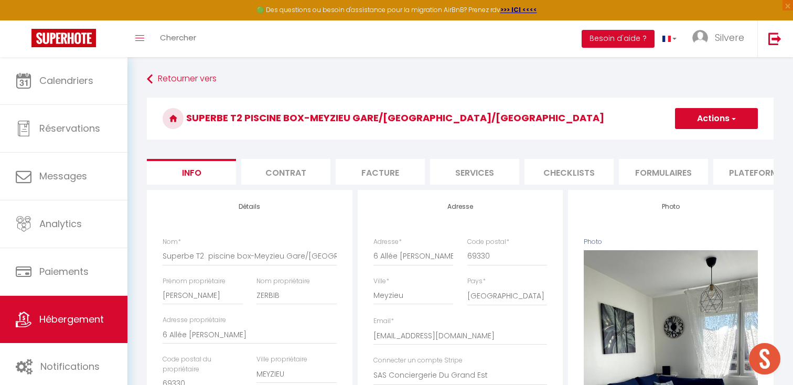
checkbox input "false"
click at [318, 145] on li "Contrat" at bounding box center [285, 172] width 89 height 26
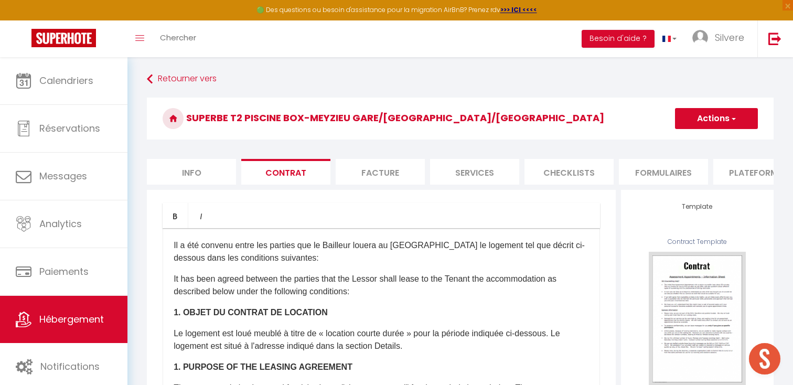
click at [382, 145] on li "Facture" at bounding box center [380, 172] width 89 height 26
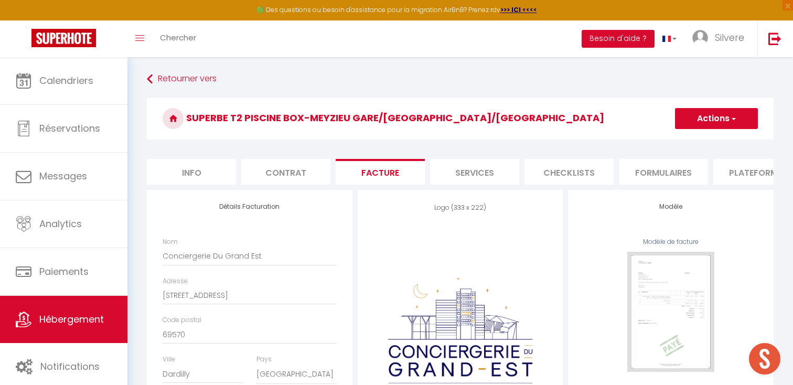
click at [465, 145] on li "Services" at bounding box center [474, 172] width 89 height 26
select select
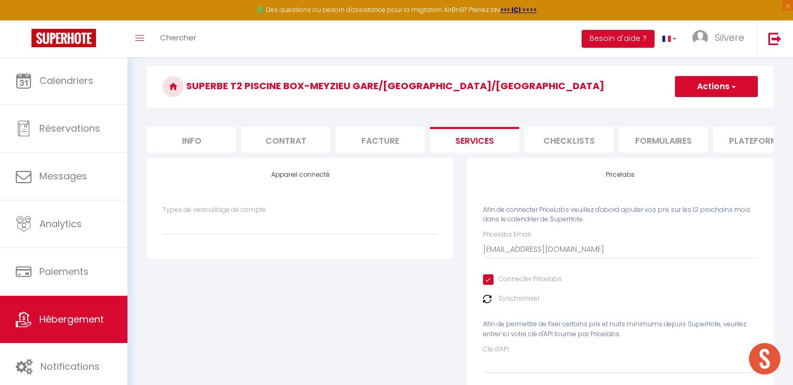
scroll to position [30, 0]
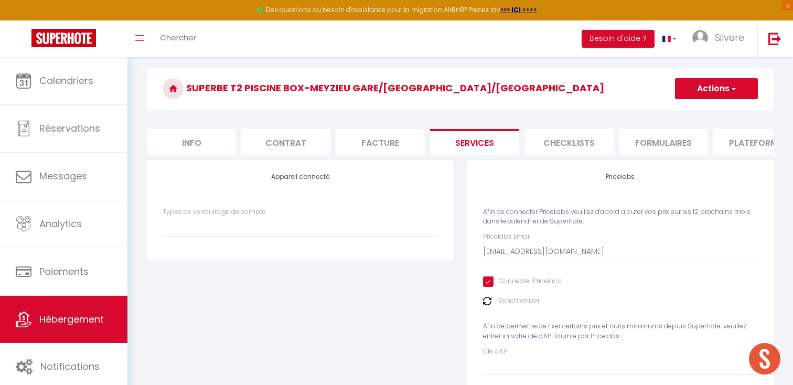
click at [564, 145] on li "Checklists" at bounding box center [568, 142] width 89 height 26
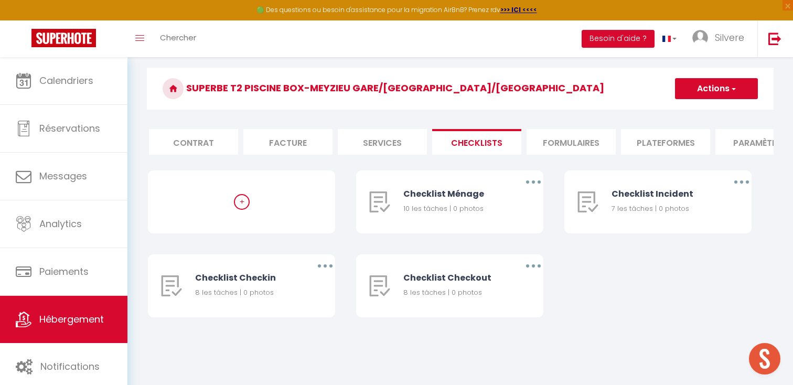
scroll to position [0, 124]
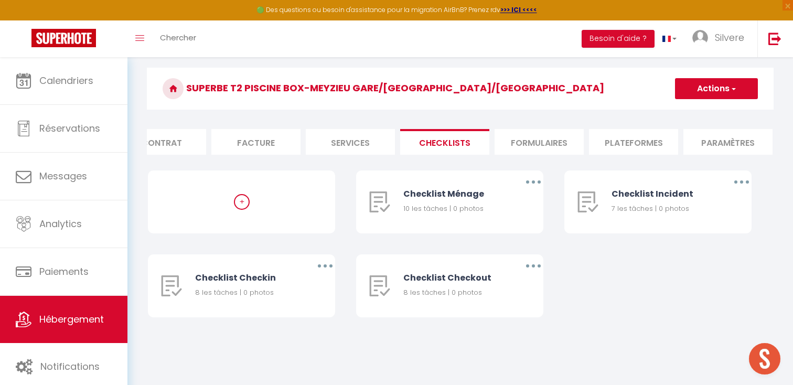
click at [554, 139] on li "Formulaires" at bounding box center [538, 142] width 89 height 26
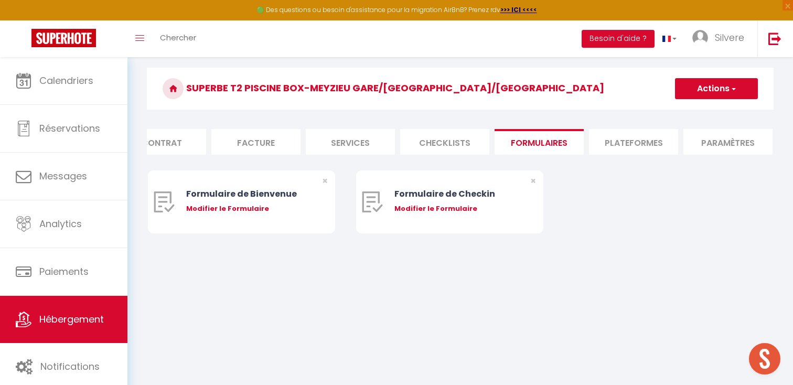
click at [623, 139] on li "Plateformes" at bounding box center [633, 142] width 89 height 26
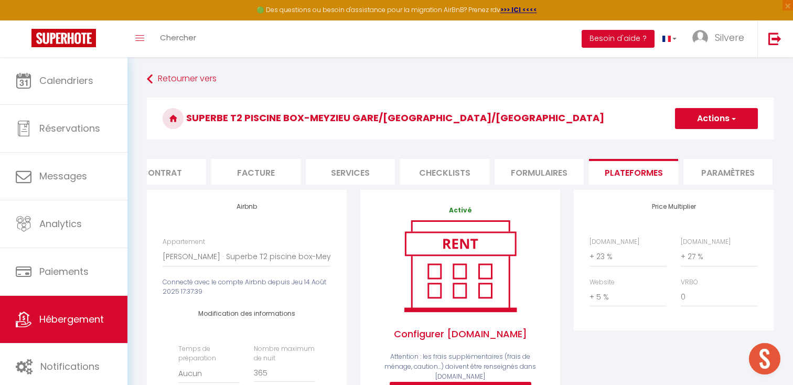
click at [722, 145] on li "Paramètres" at bounding box center [727, 172] width 89 height 26
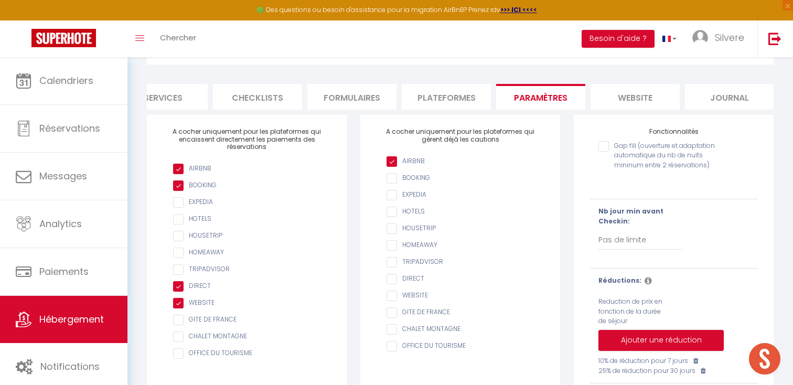
scroll to position [0, 317]
click at [635, 100] on li "website" at bounding box center [629, 97] width 89 height 26
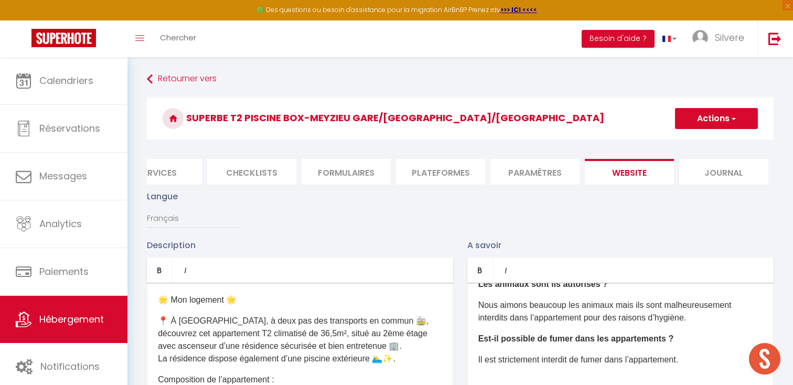
click at [707, 145] on li "Journal" at bounding box center [723, 172] width 89 height 26
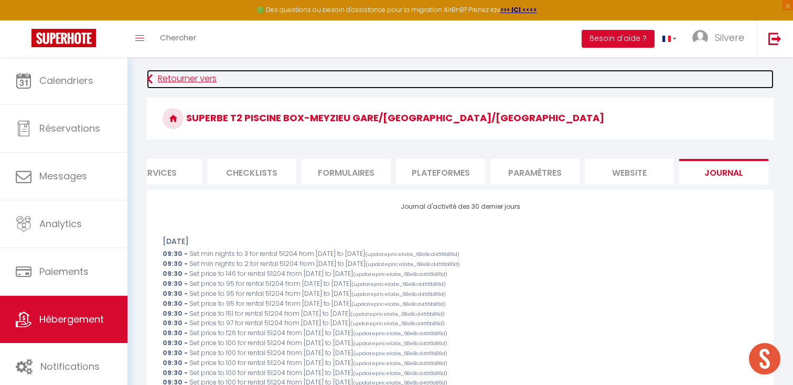
click at [158, 83] on link "Retourner vers" at bounding box center [460, 79] width 627 height 19
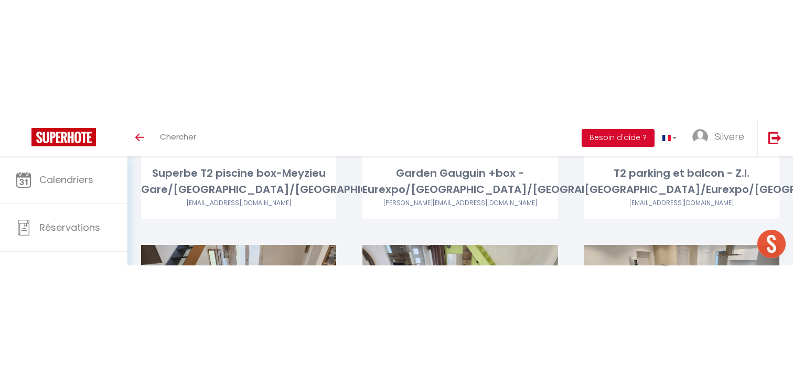
scroll to position [208, 0]
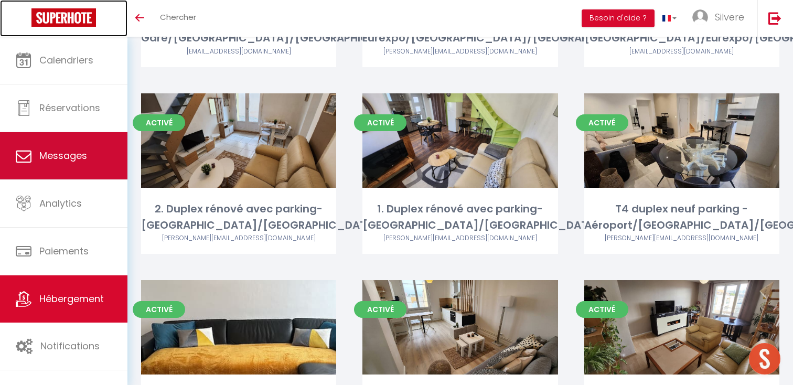
click at [77, 145] on span "Messages" at bounding box center [63, 155] width 48 height 13
select select "message"
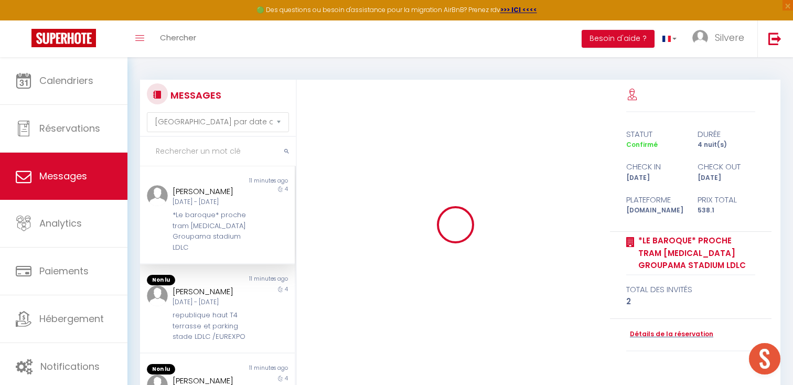
scroll to position [2838, 0]
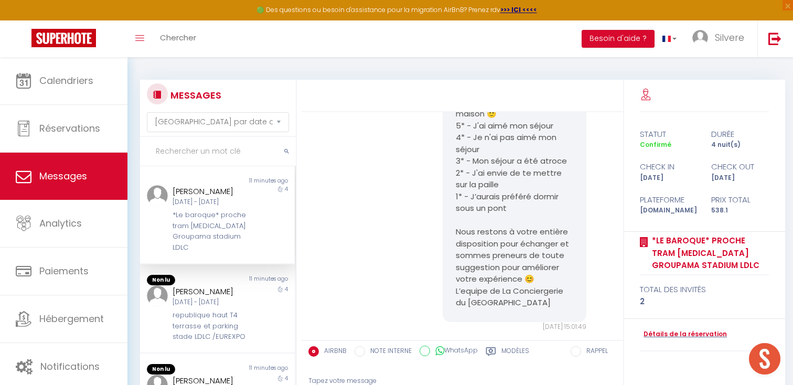
click at [382, 145] on div "AIRBNB NOTE INTERNE WhatsApp Modèles" at bounding box center [435, 354] width 268 height 27
click at [378, 145] on div "Tapez votre message" at bounding box center [462, 381] width 308 height 26
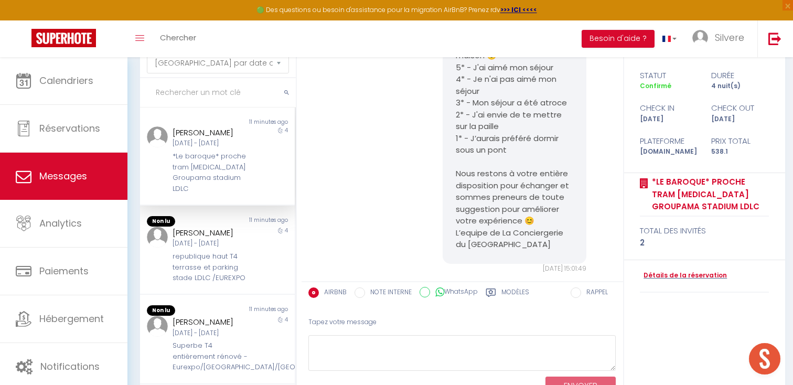
scroll to position [107, 0]
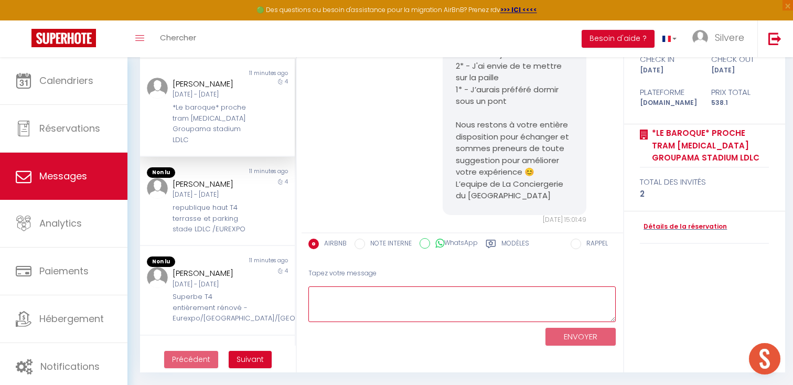
click at [476, 145] on textarea at bounding box center [462, 304] width 308 height 36
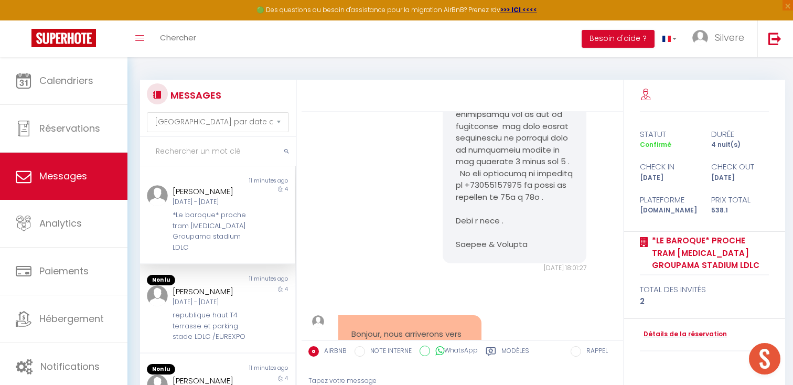
scroll to position [1468, 0]
